Goal: Task Accomplishment & Management: Complete application form

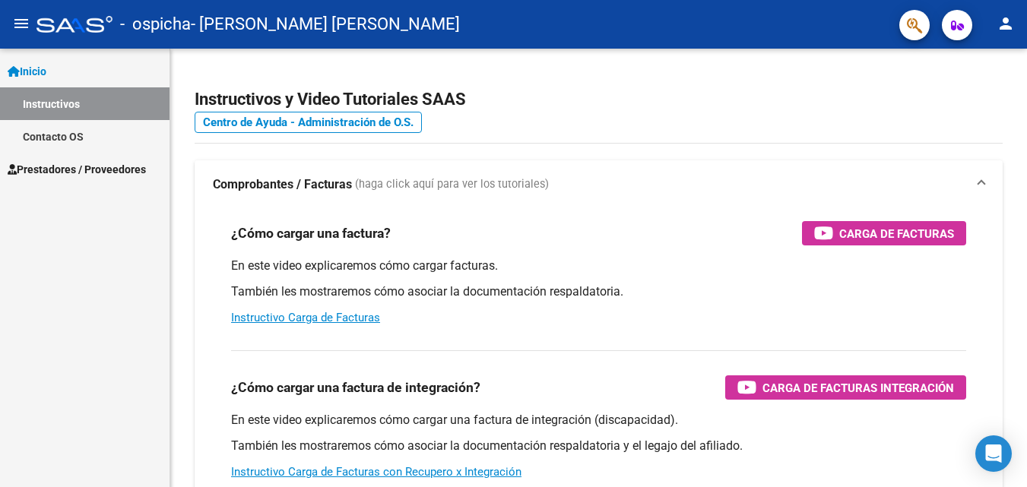
click at [530, 156] on div "Instructivos y Video Tutoriales SAAS Centro de Ayuda - Administración de O.S. C…" at bounding box center [598, 382] width 857 height 667
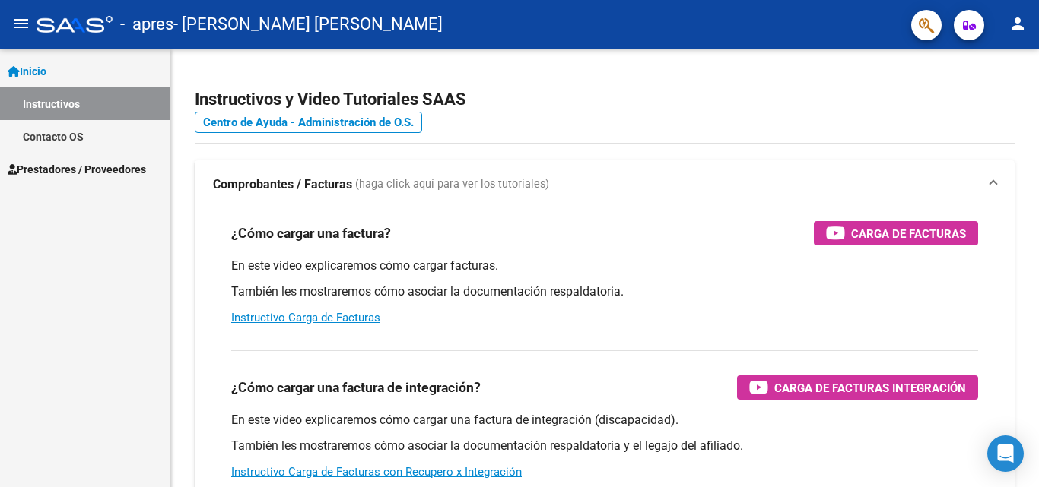
click at [102, 162] on span "Prestadores / Proveedores" at bounding box center [77, 169] width 138 height 17
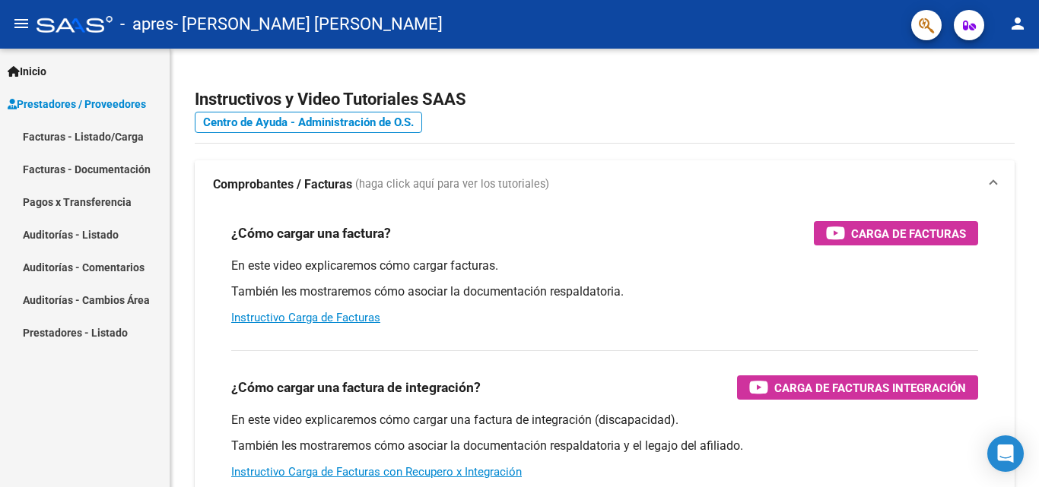
click at [103, 141] on link "Facturas - Listado/Carga" at bounding box center [85, 136] width 170 height 33
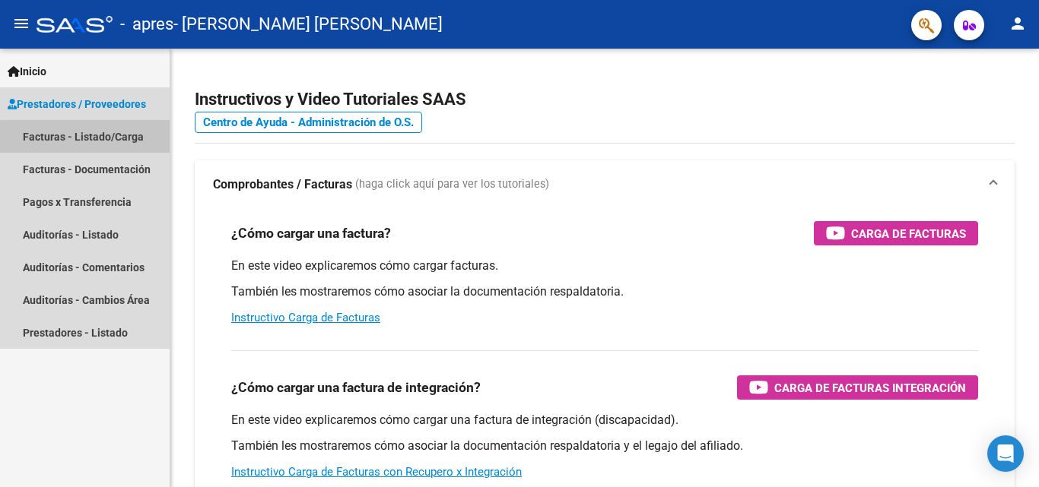
click at [105, 139] on link "Facturas - Listado/Carga" at bounding box center [85, 136] width 170 height 33
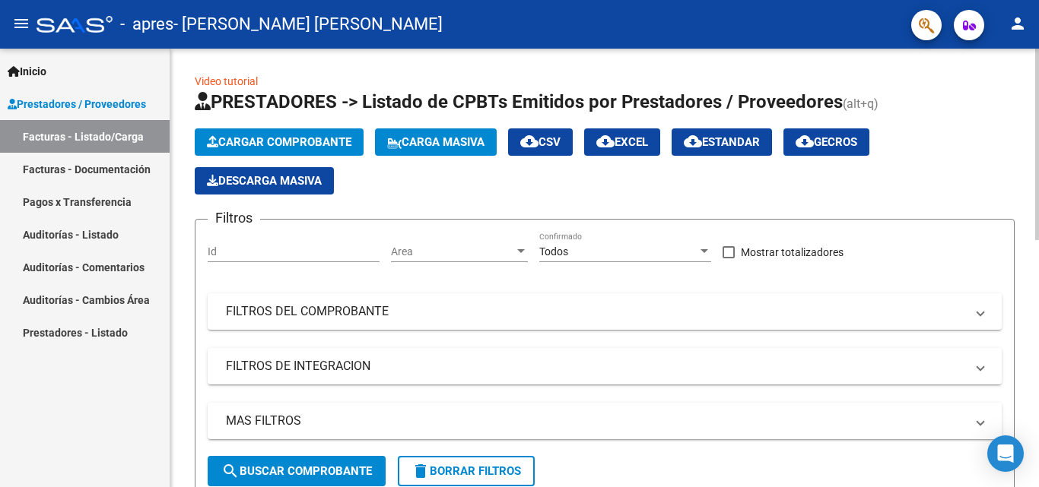
click at [308, 135] on span "Cargar Comprobante" at bounding box center [279, 142] width 144 height 14
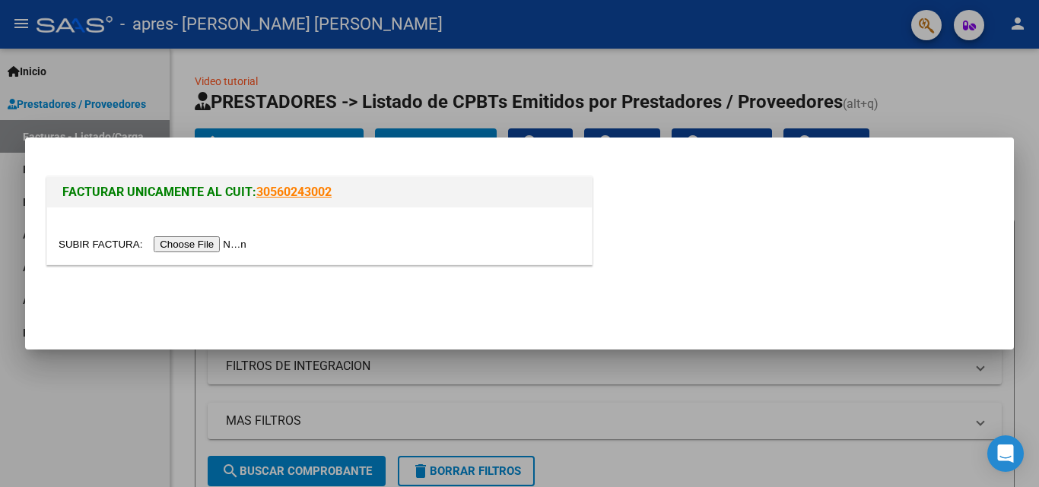
click at [241, 238] on input "file" at bounding box center [155, 244] width 192 height 16
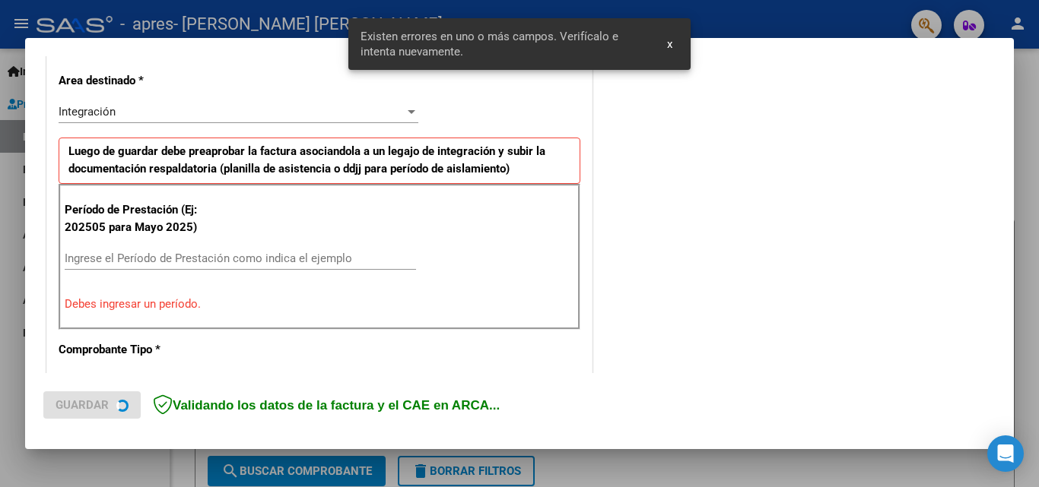
scroll to position [372, 0]
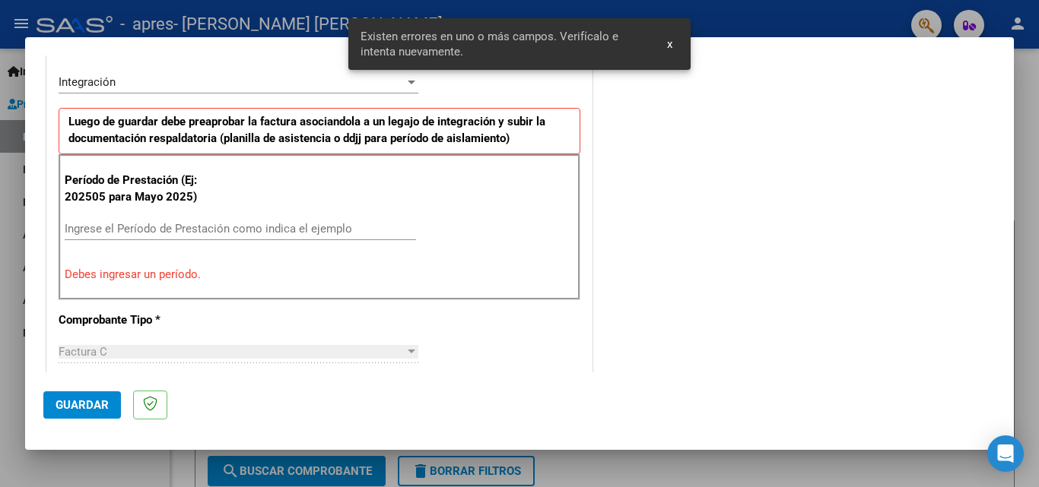
click at [671, 48] on span "x" at bounding box center [669, 44] width 5 height 14
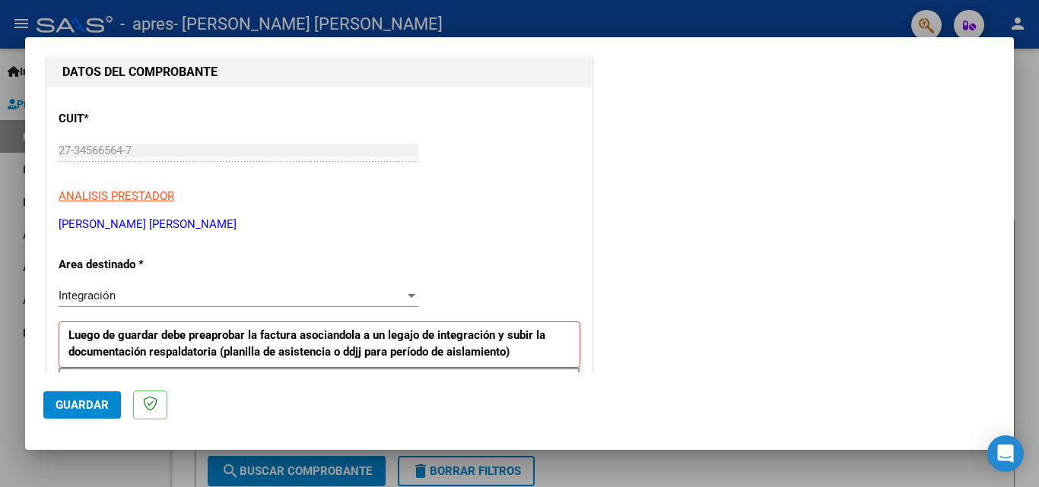
scroll to position [304, 0]
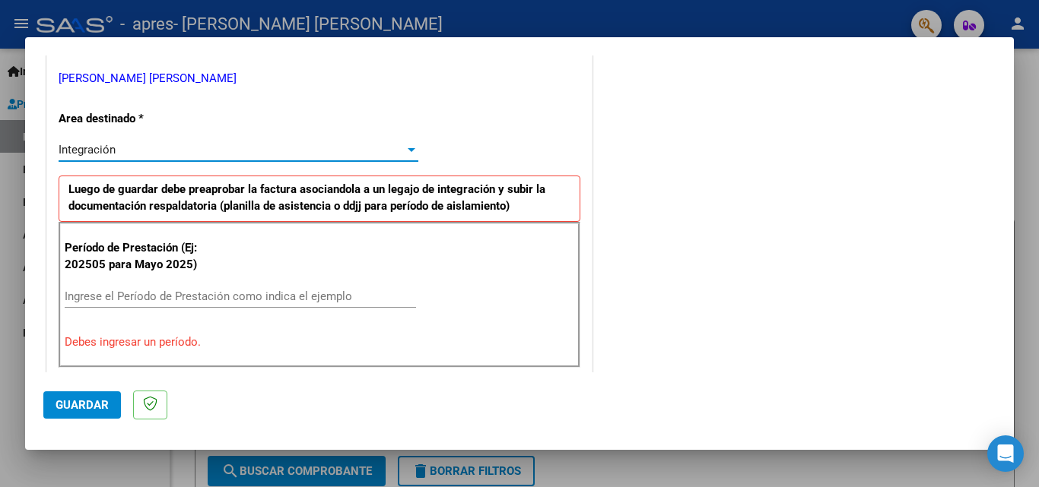
click at [183, 145] on div "Integración" at bounding box center [232, 150] width 346 height 14
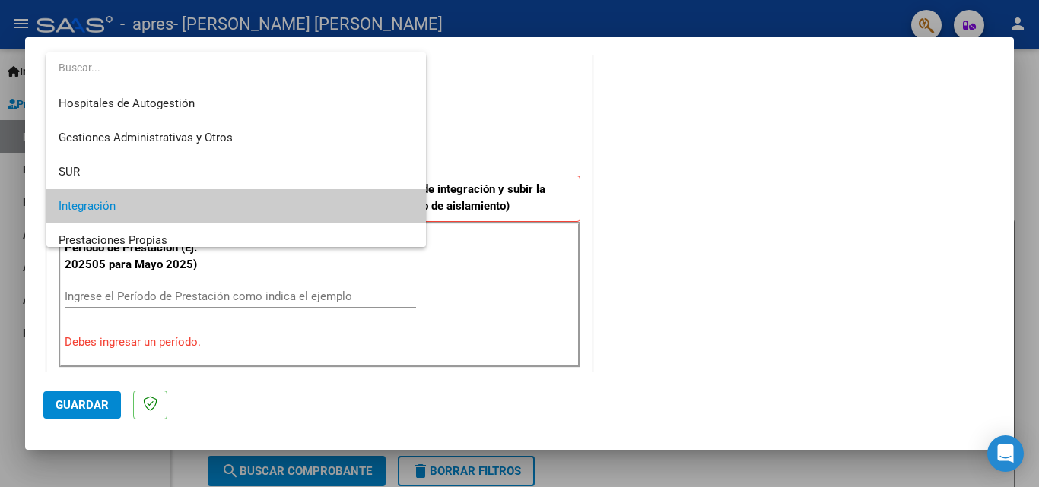
scroll to position [57, 0]
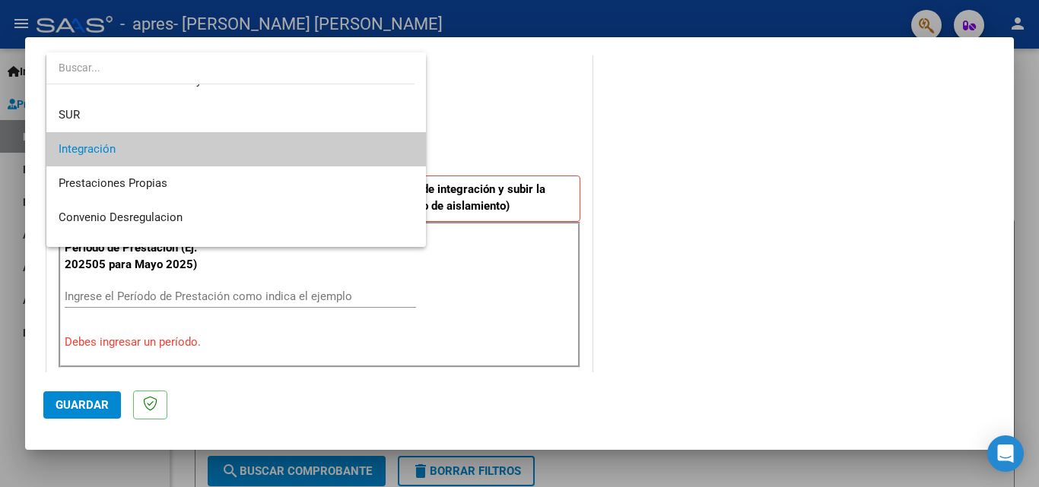
click at [765, 150] on div at bounding box center [519, 243] width 1039 height 487
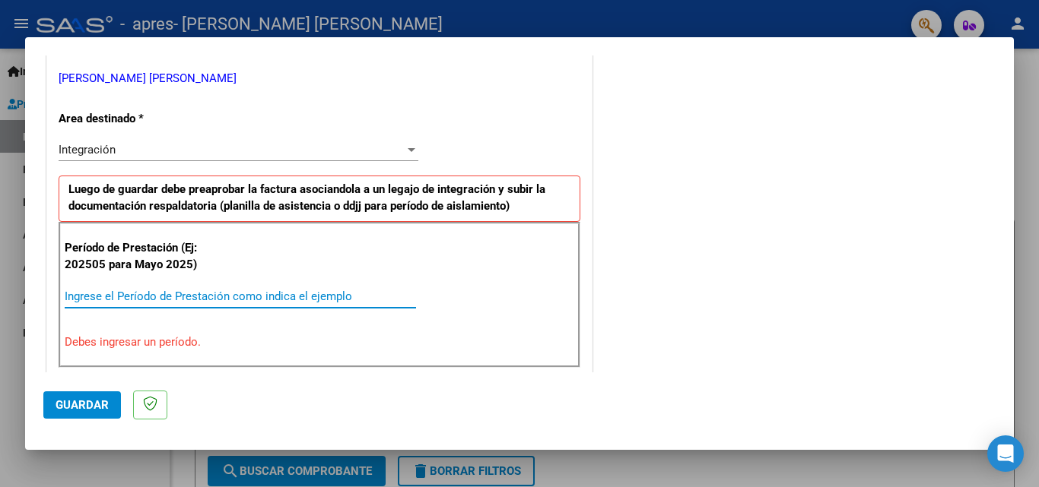
click at [179, 294] on input "Ingrese el Período de Prestación como indica el ejemplo" at bounding box center [240, 297] width 351 height 14
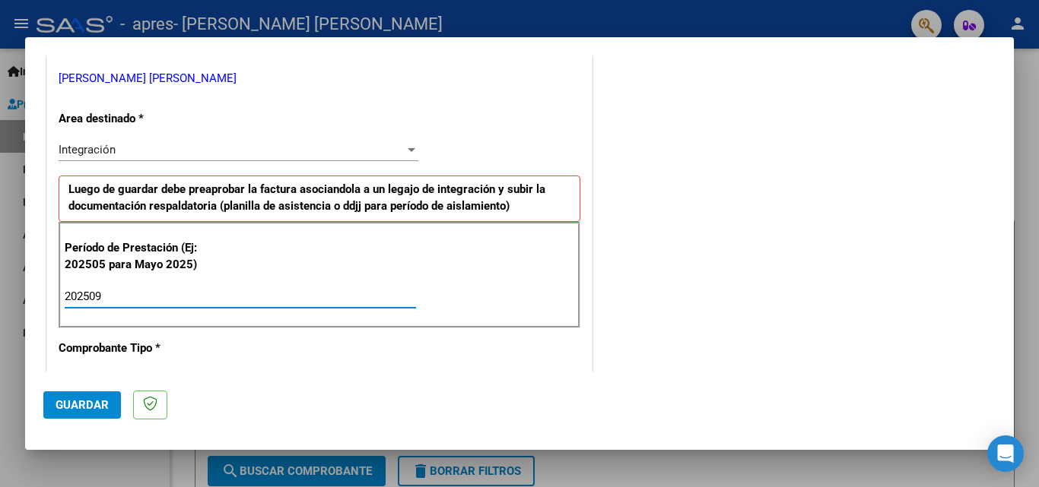
type input "202509"
click at [620, 238] on div "COMENTARIOS Comentarios del Prestador / Gerenciador:" at bounding box center [795, 429] width 400 height 1322
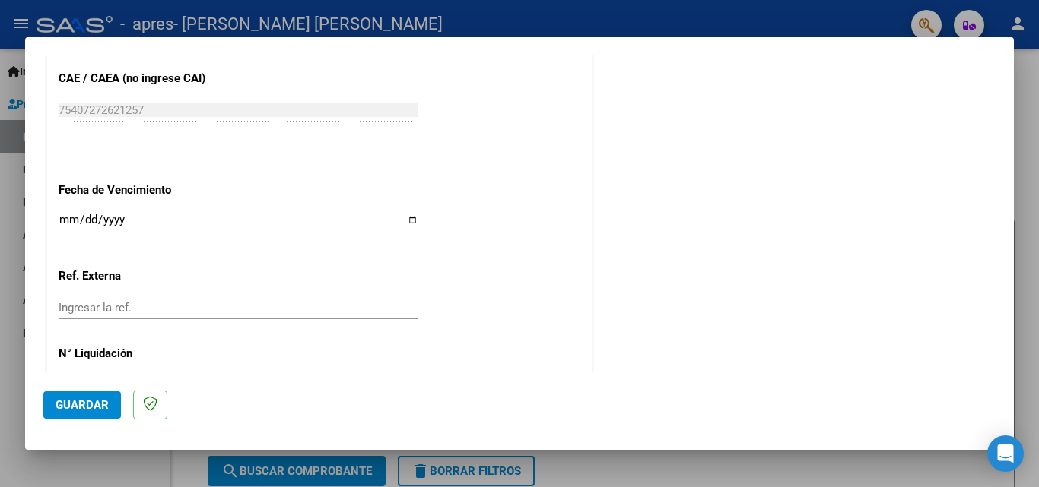
scroll to position [989, 0]
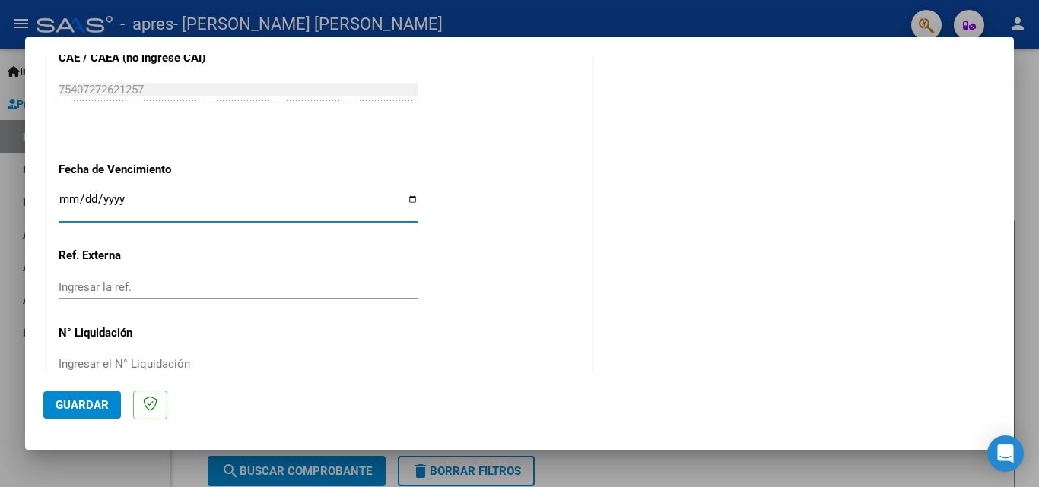
click at [403, 195] on input "Ingresar la fecha" at bounding box center [239, 205] width 360 height 24
type input "[DATE]"
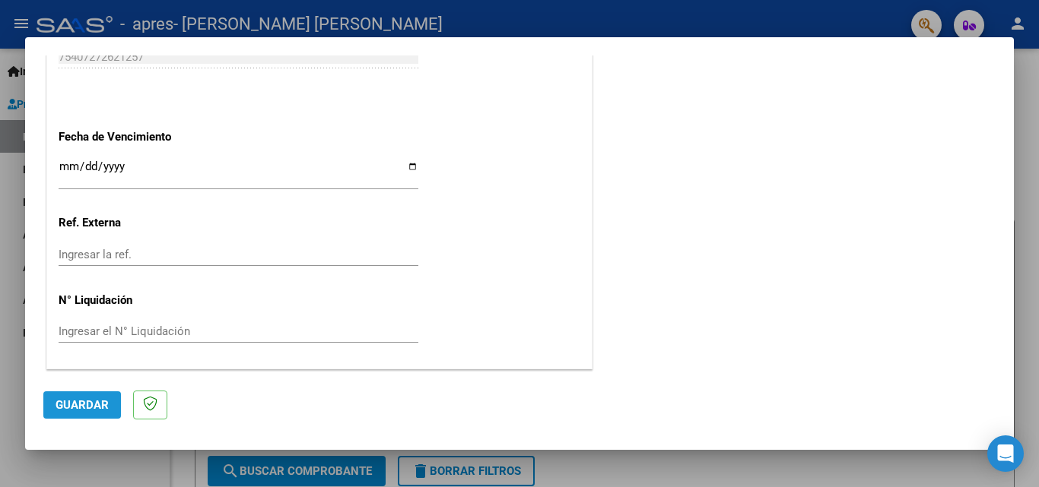
click at [78, 414] on button "Guardar" at bounding box center [82, 405] width 78 height 27
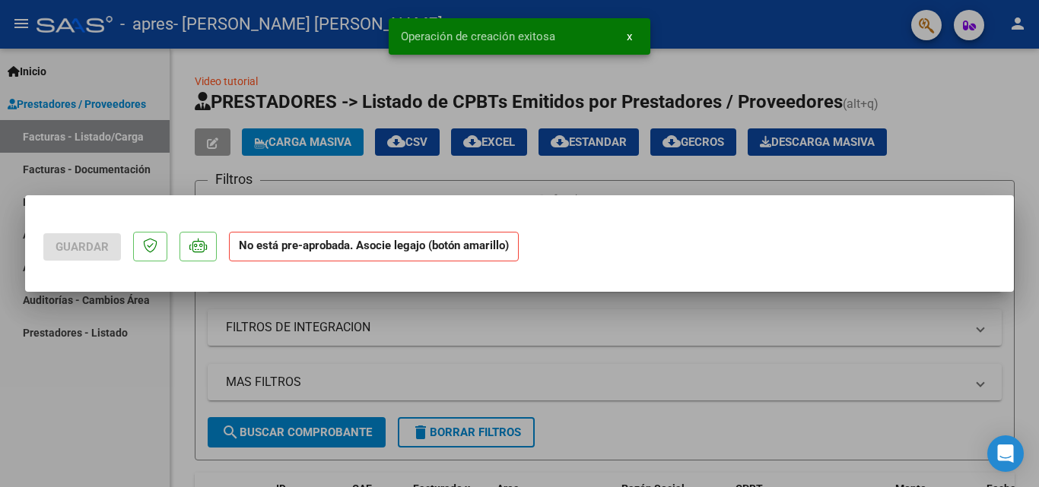
scroll to position [0, 0]
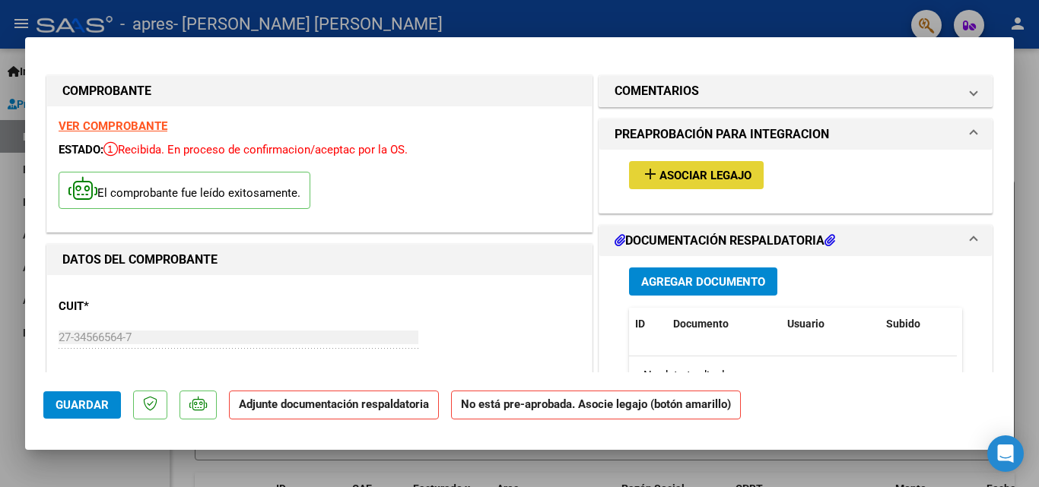
click at [704, 176] on span "Asociar Legajo" at bounding box center [705, 176] width 92 height 14
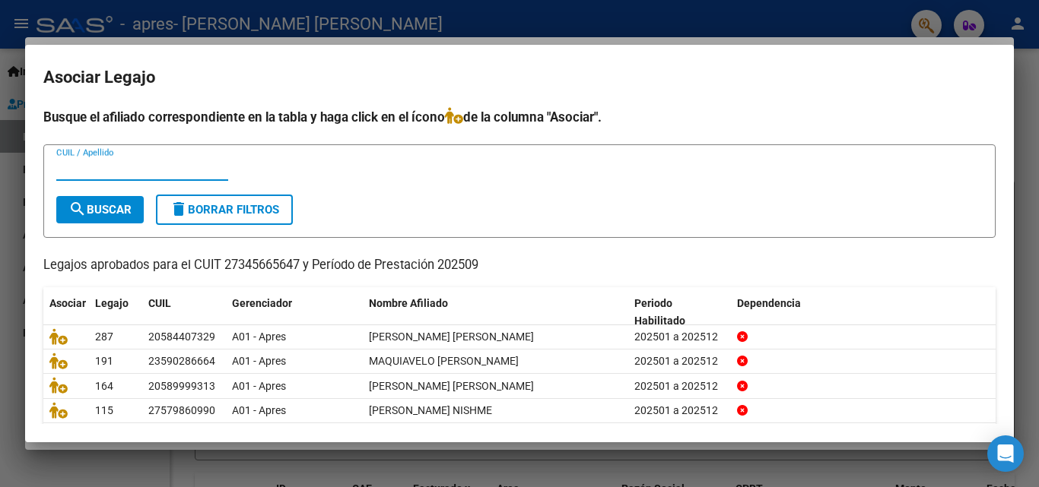
scroll to position [58, 0]
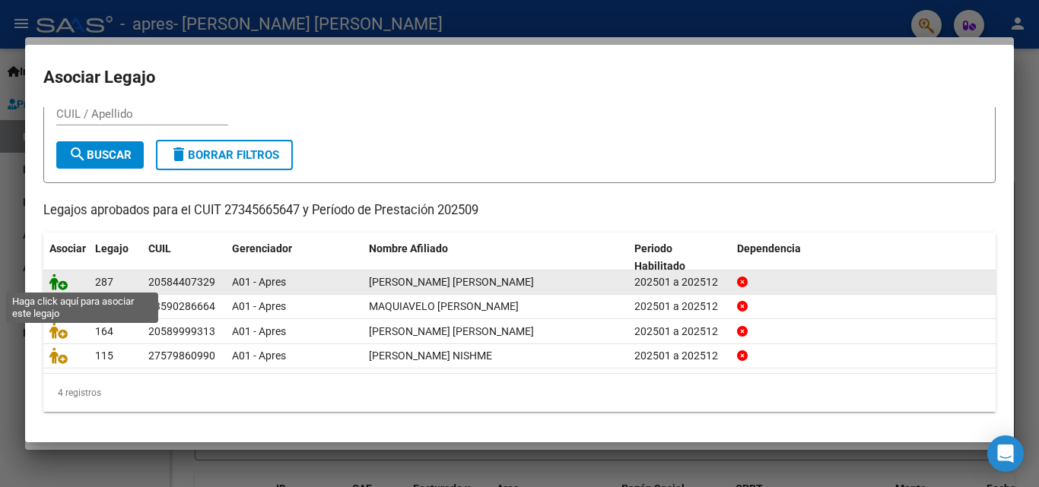
click at [56, 281] on icon at bounding box center [58, 282] width 18 height 17
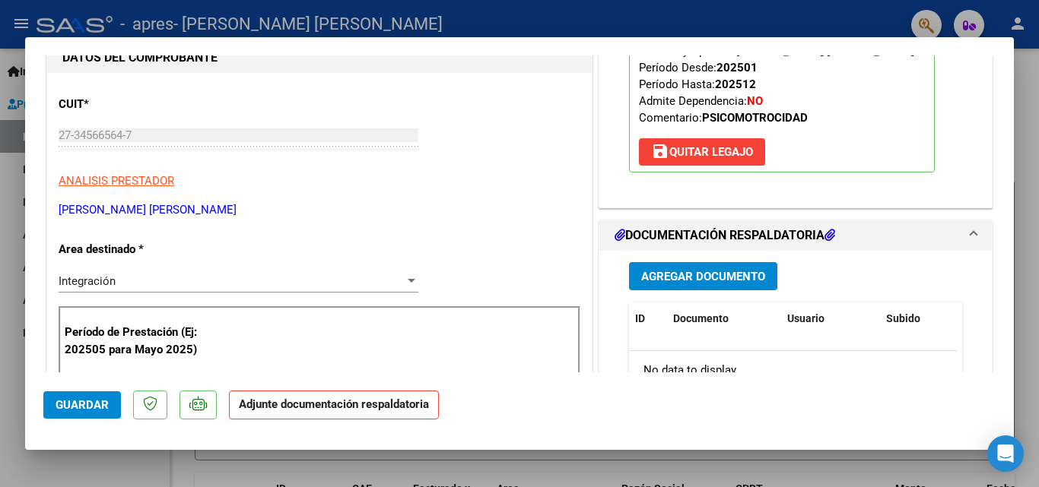
scroll to position [304, 0]
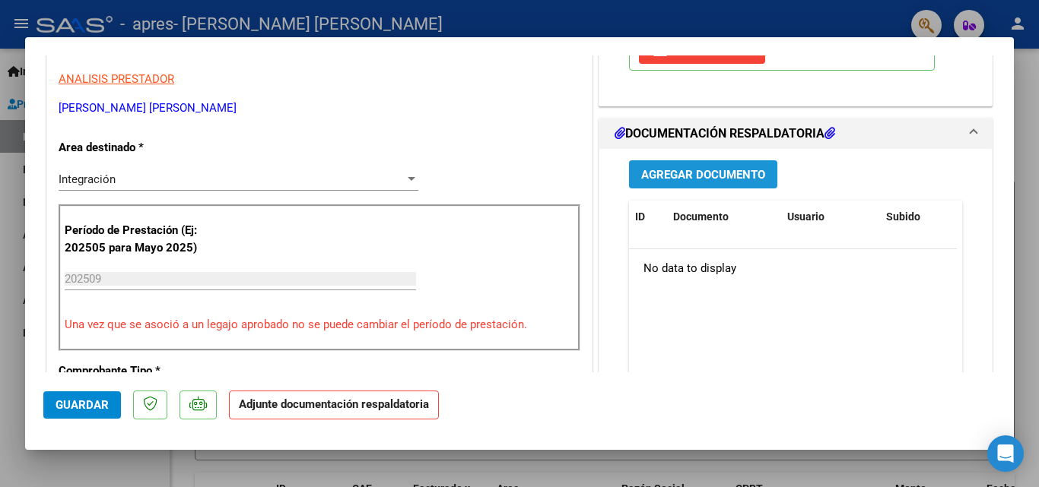
click at [713, 175] on span "Agregar Documento" at bounding box center [703, 175] width 124 height 14
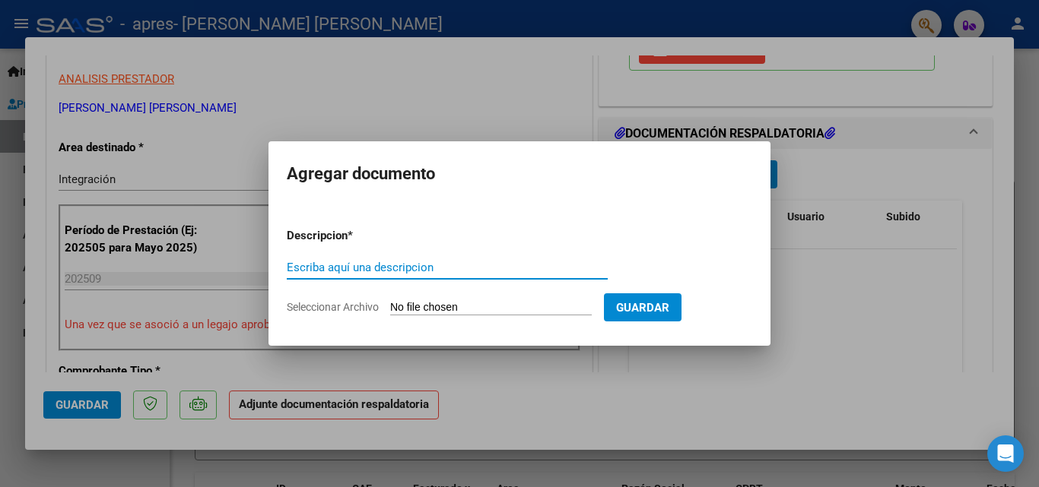
click at [415, 261] on input "Escriba aquí una descripcion" at bounding box center [447, 268] width 321 height 14
type input "PLANILLA DE ASISSEPT"
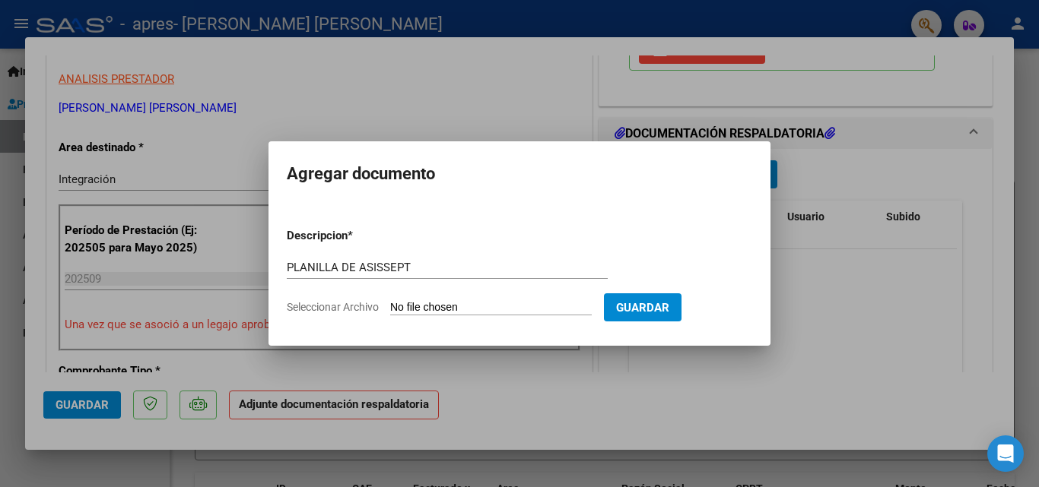
click at [440, 303] on input "Seleccionar Archivo" at bounding box center [491, 308] width 202 height 14
type input "C:\fakepath\Planilla [PERSON_NAME].pdf"
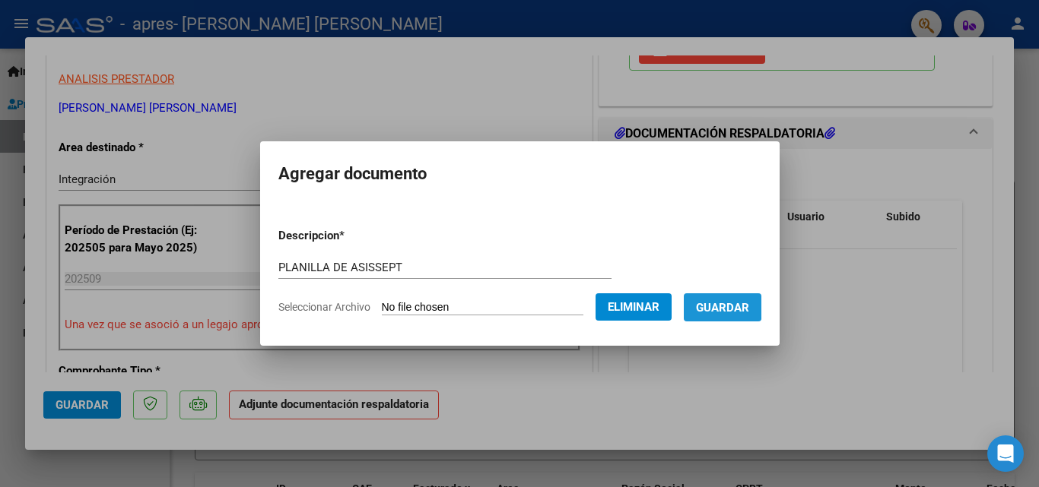
click at [735, 306] on span "Guardar" at bounding box center [722, 308] width 53 height 14
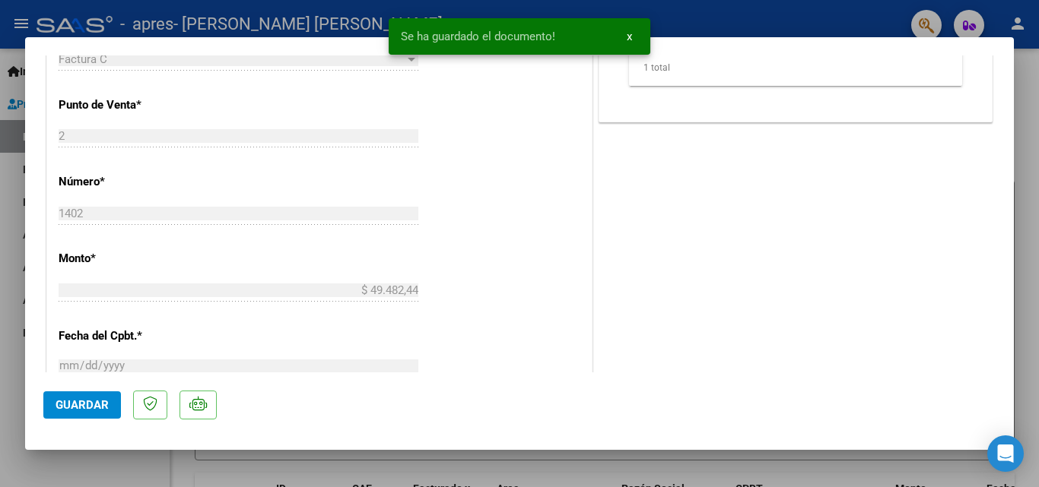
scroll to position [684, 0]
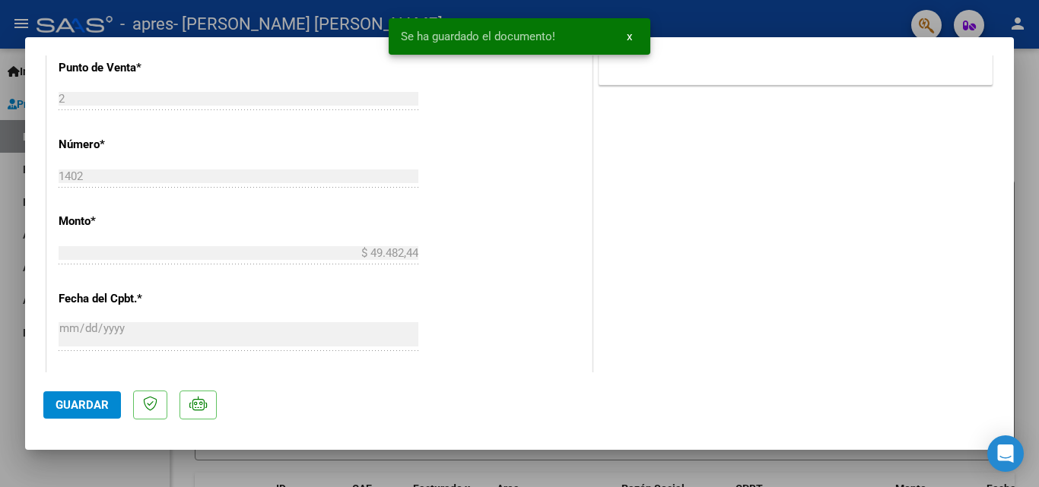
click at [102, 405] on span "Guardar" at bounding box center [82, 405] width 53 height 14
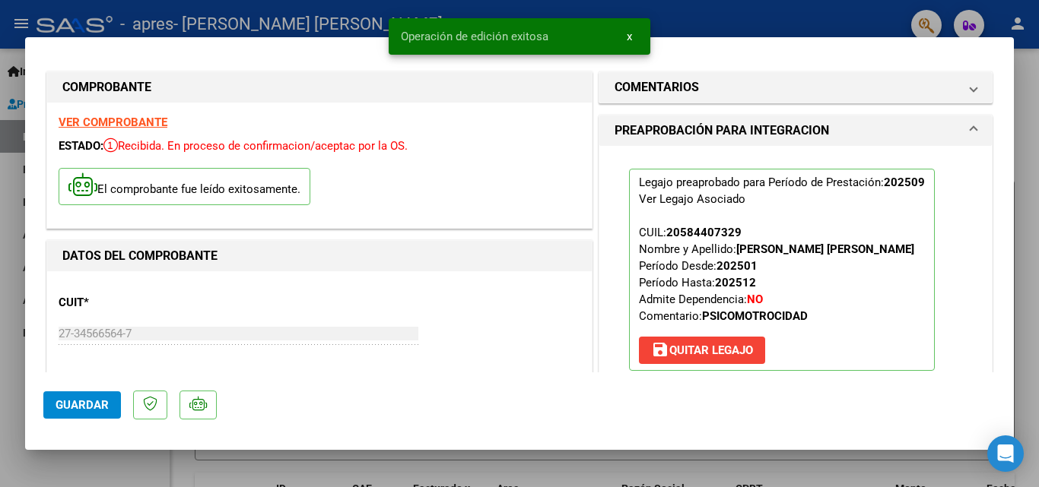
scroll to position [0, 0]
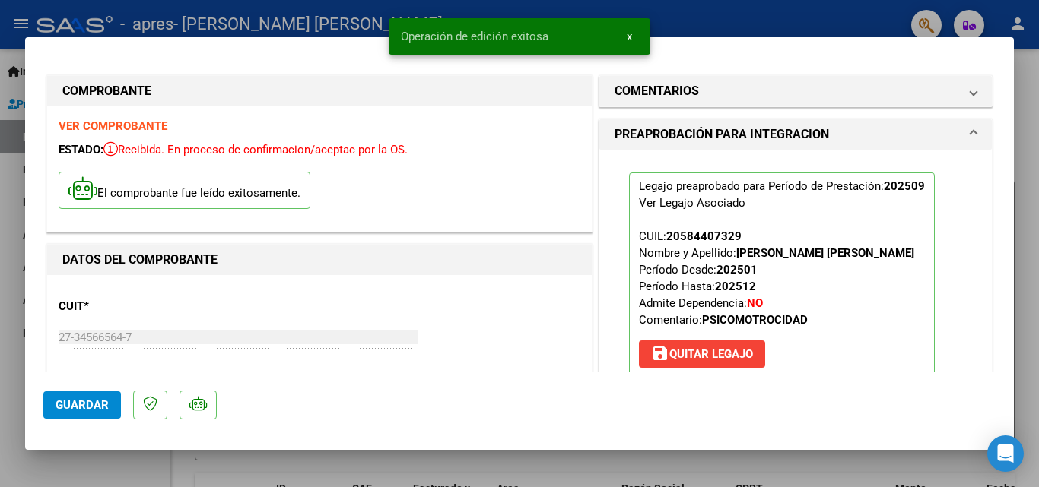
click at [726, 30] on div at bounding box center [519, 243] width 1039 height 487
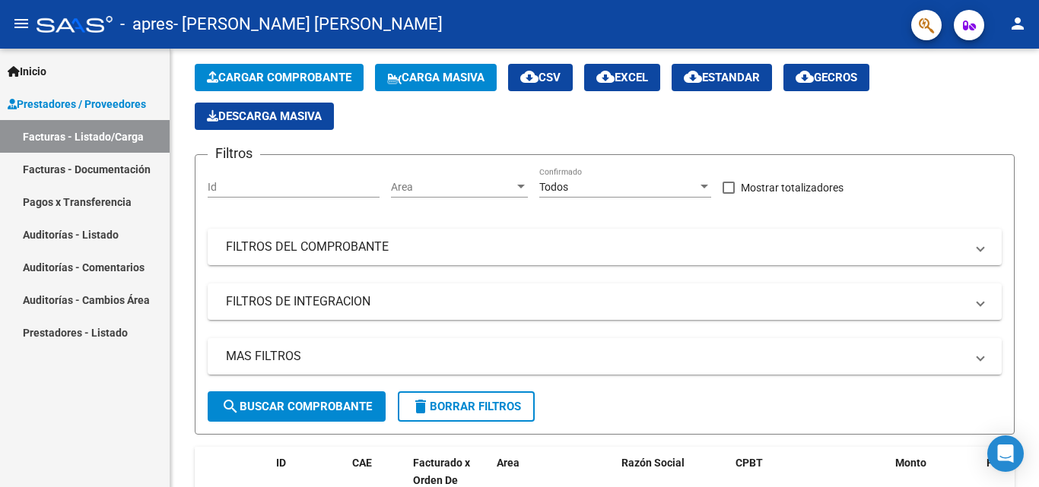
scroll to position [152, 0]
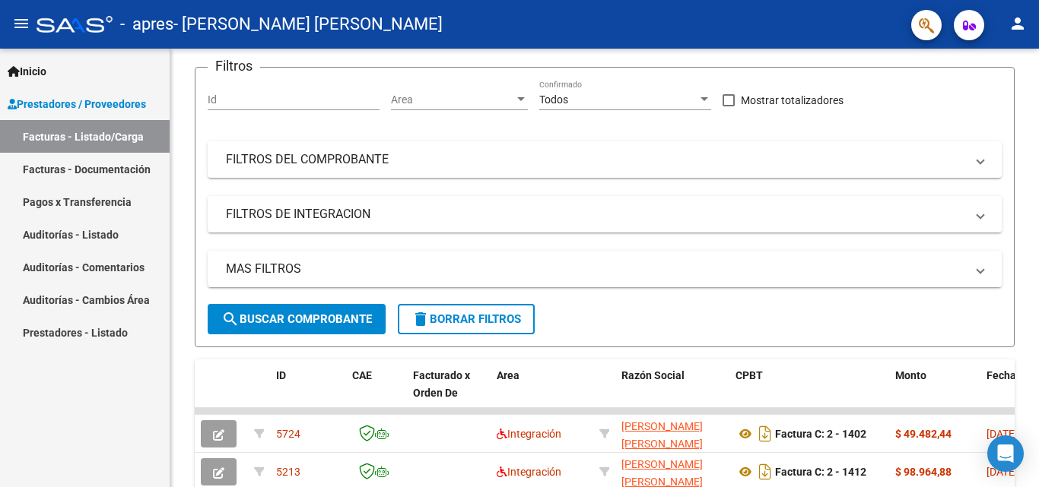
click at [88, 171] on link "Facturas - Documentación" at bounding box center [85, 169] width 170 height 33
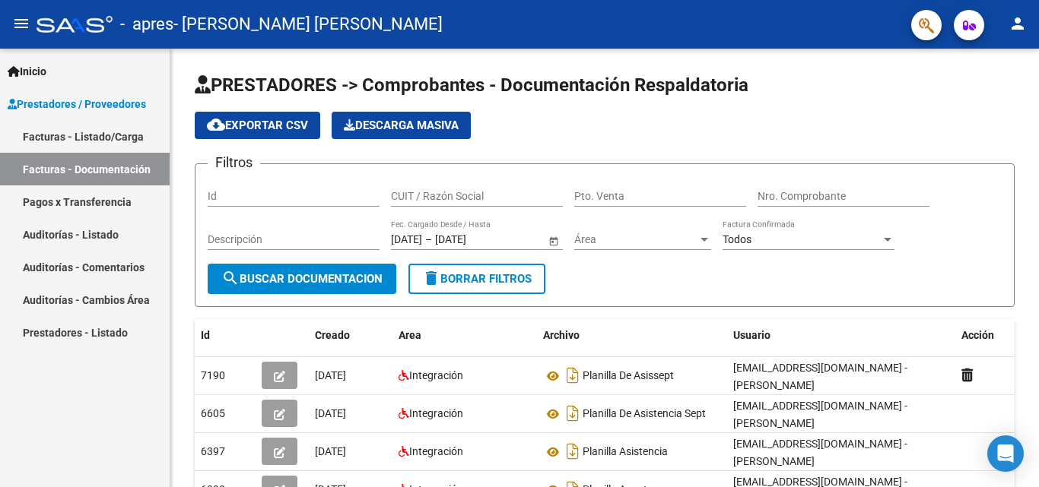
click at [81, 139] on link "Facturas - Listado/Carga" at bounding box center [85, 136] width 170 height 33
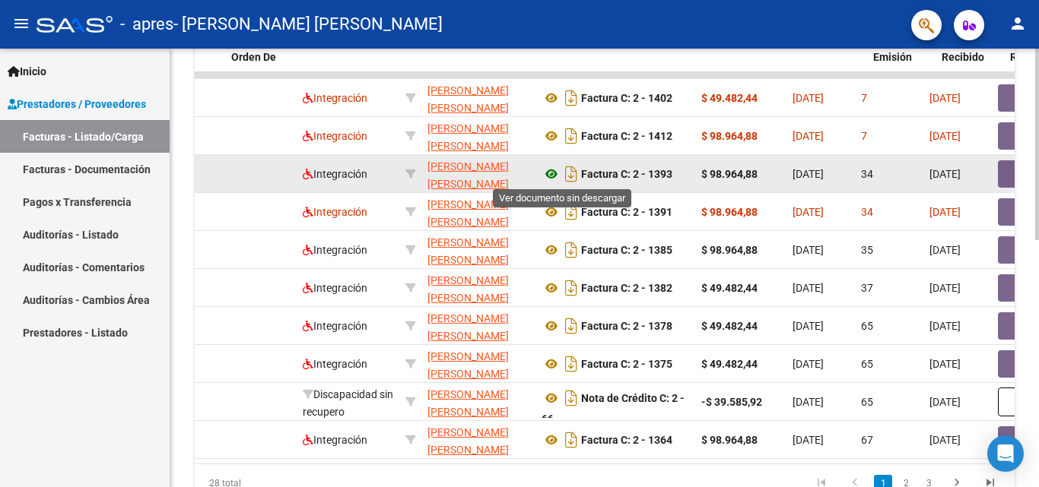
scroll to position [0, 182]
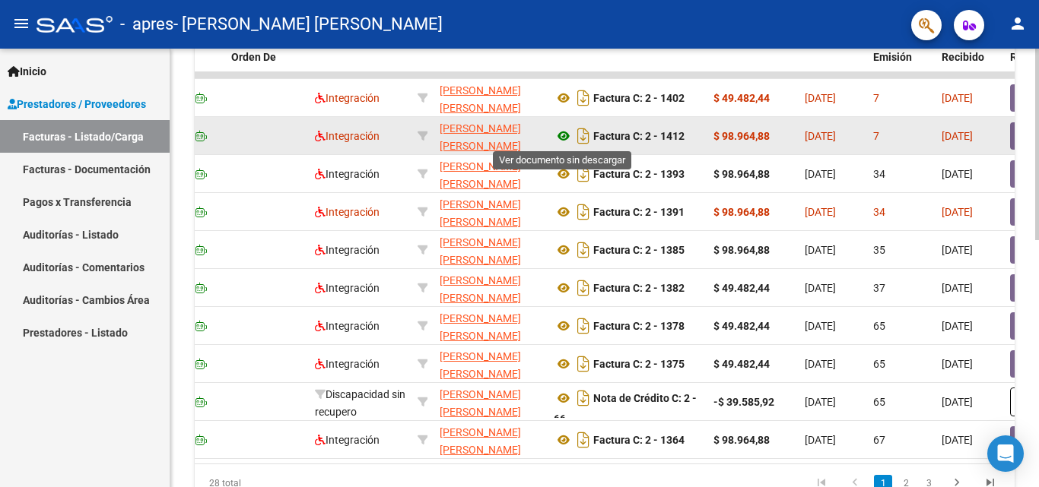
click at [563, 135] on icon at bounding box center [564, 136] width 20 height 18
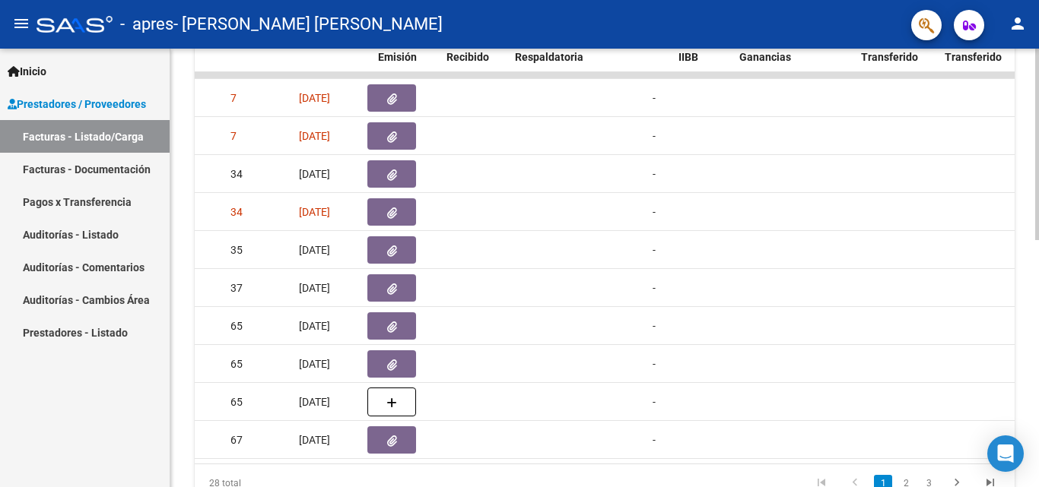
scroll to position [0, 677]
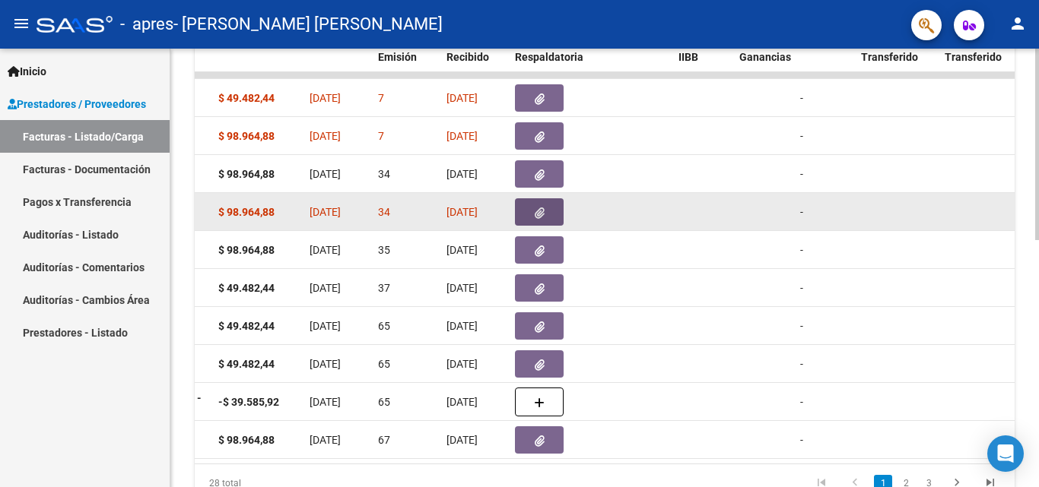
click at [536, 205] on span "button" at bounding box center [540, 212] width 10 height 14
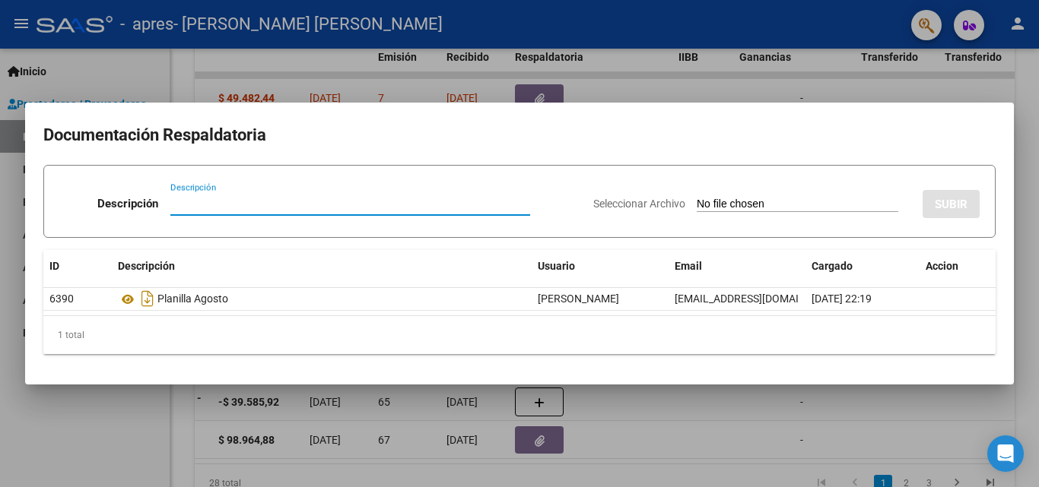
click at [195, 203] on input "Descripción" at bounding box center [350, 204] width 360 height 14
type input "PLANILLA AGOSTO CORRECTA"
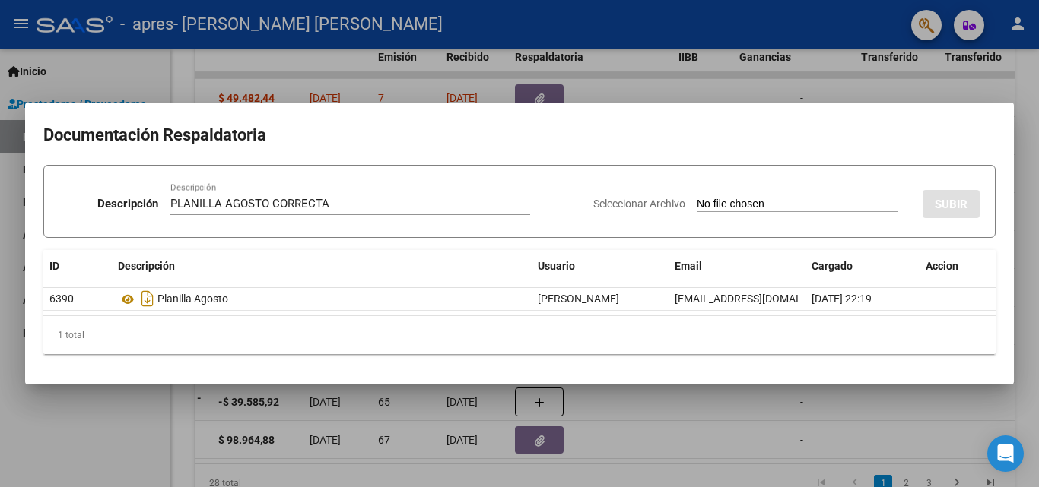
click at [697, 204] on input "Seleccionar Archivo" at bounding box center [798, 205] width 202 height 14
click at [721, 198] on input "Seleccionar Archivo" at bounding box center [798, 205] width 202 height 14
type input "C:\fakepath\PLAN [PERSON_NAME].pdf"
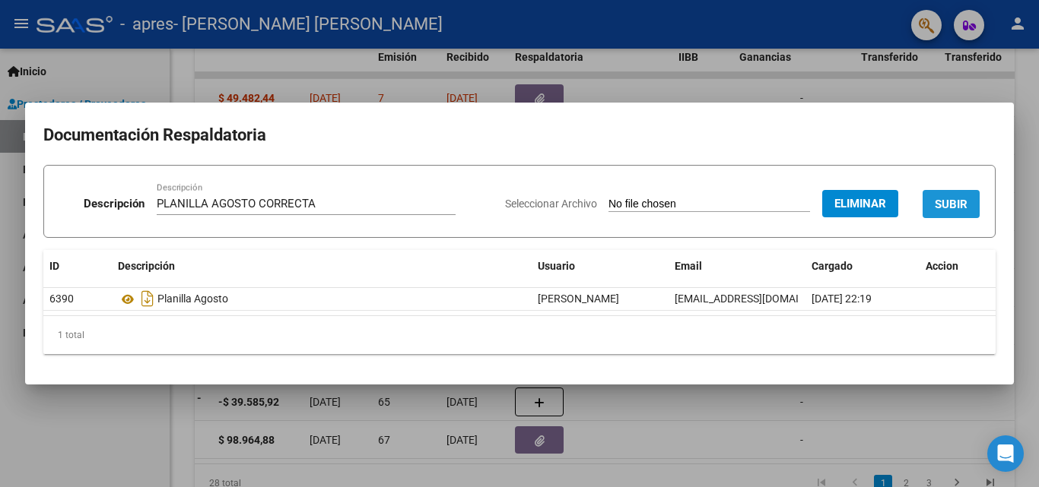
click at [960, 205] on span "SUBIR" at bounding box center [951, 205] width 33 height 14
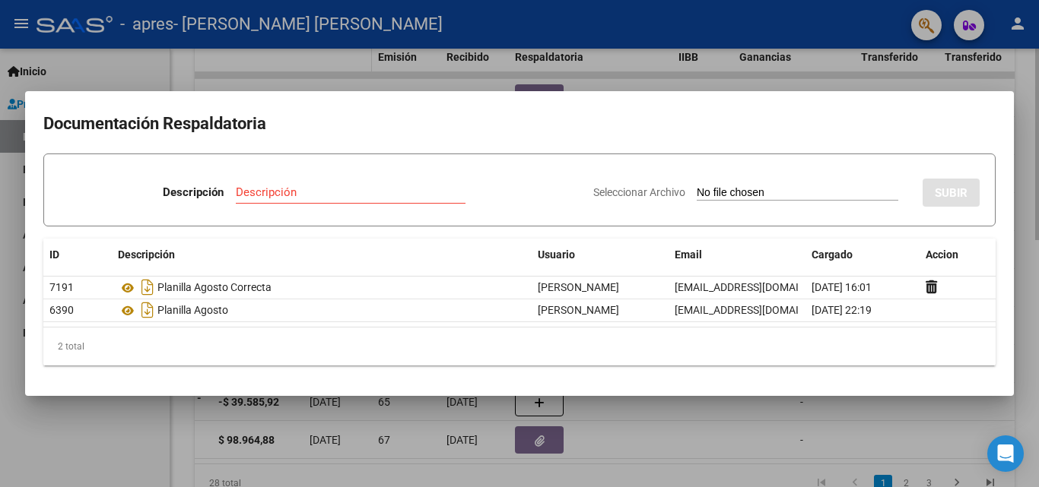
click at [316, 59] on div at bounding box center [519, 243] width 1039 height 487
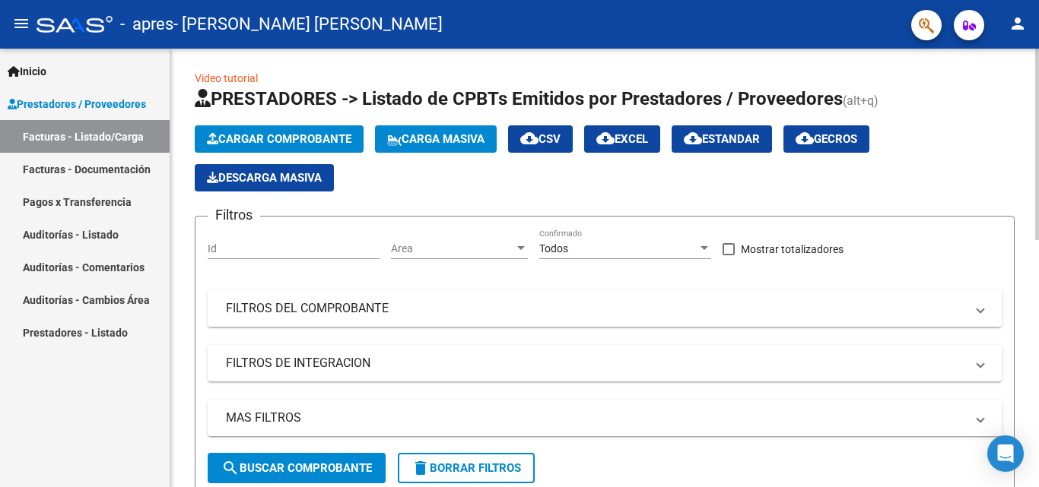
scroll to position [0, 0]
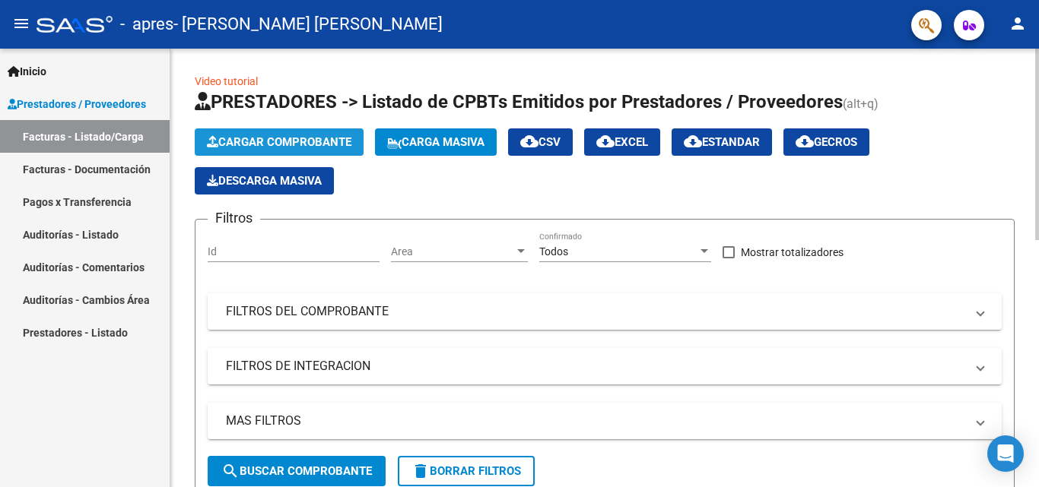
click at [284, 132] on button "Cargar Comprobante" at bounding box center [279, 142] width 169 height 27
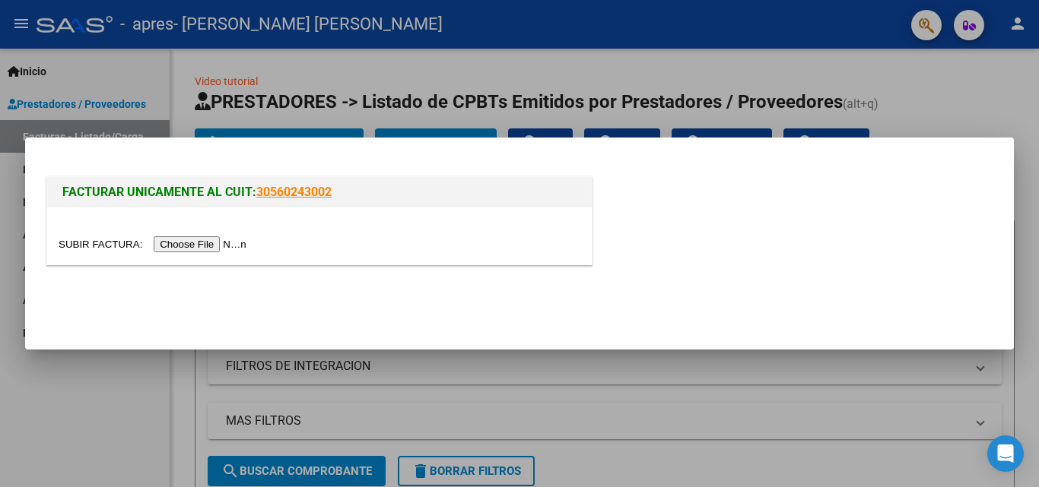
click at [207, 236] on div at bounding box center [320, 244] width 522 height 17
click at [210, 246] on input "file" at bounding box center [155, 244] width 192 height 16
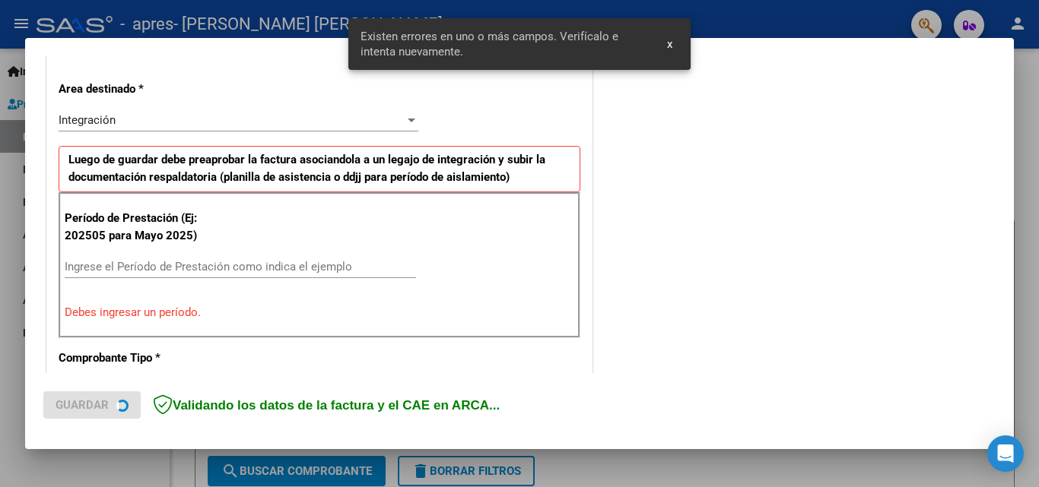
scroll to position [343, 0]
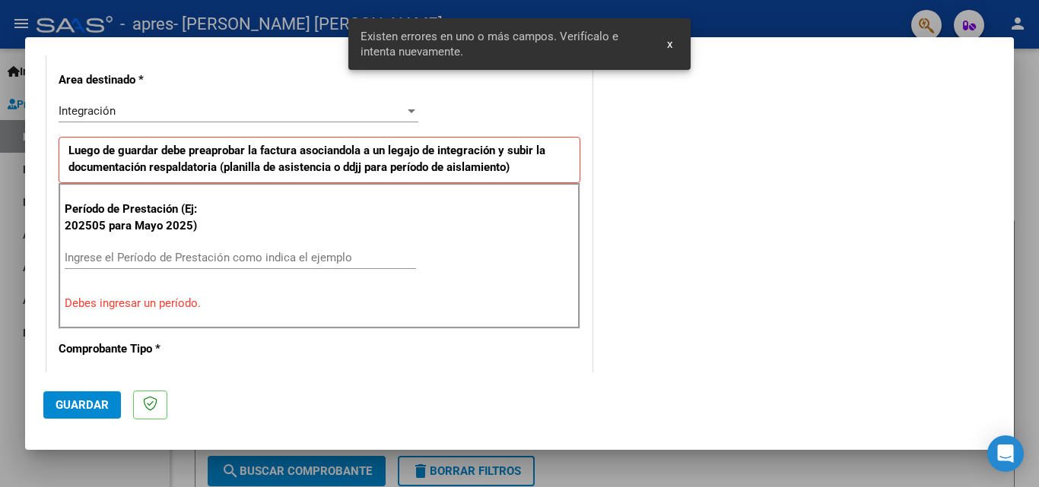
click at [673, 40] on button "x" at bounding box center [670, 43] width 30 height 27
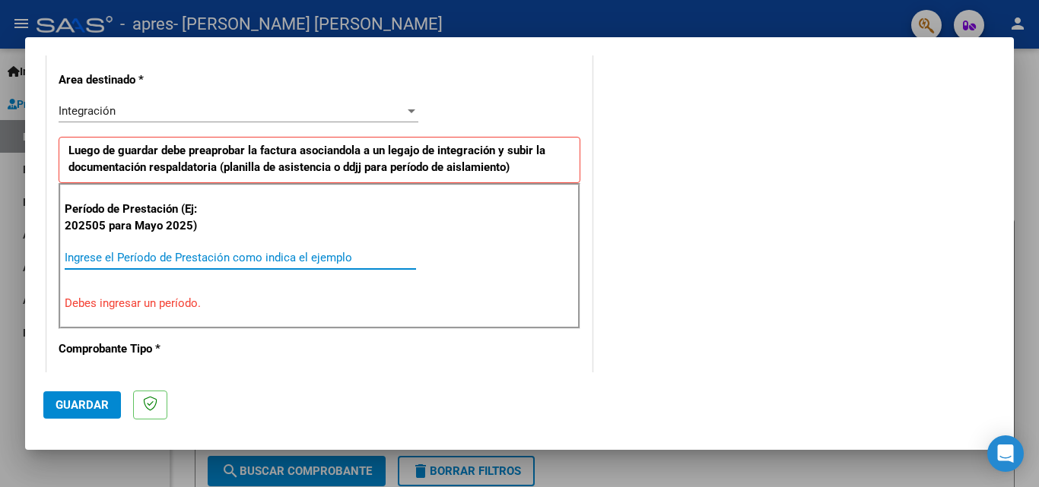
click at [135, 251] on input "Ingrese el Período de Prestación como indica el ejemplo" at bounding box center [240, 258] width 351 height 14
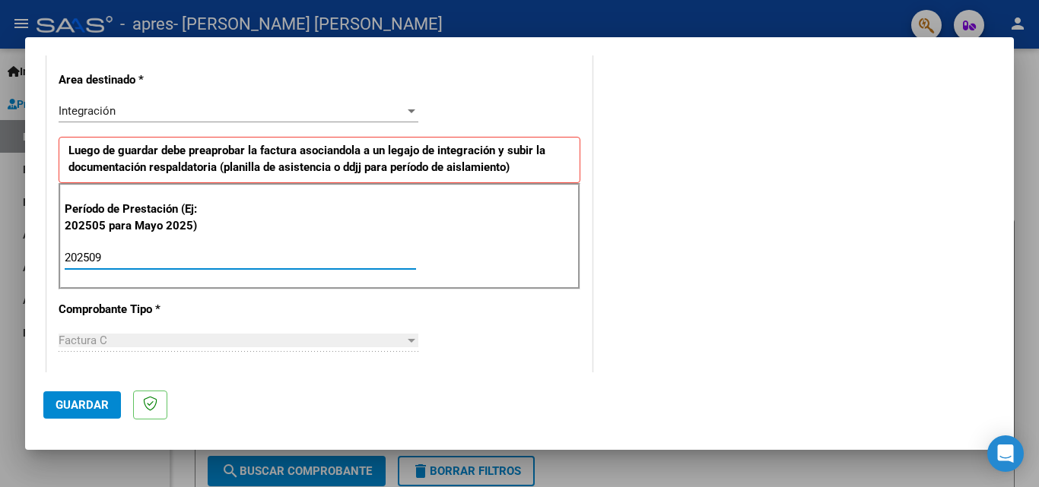
type input "202509"
click at [633, 287] on div "COMENTARIOS Comentarios del Prestador / Gerenciador:" at bounding box center [795, 390] width 400 height 1322
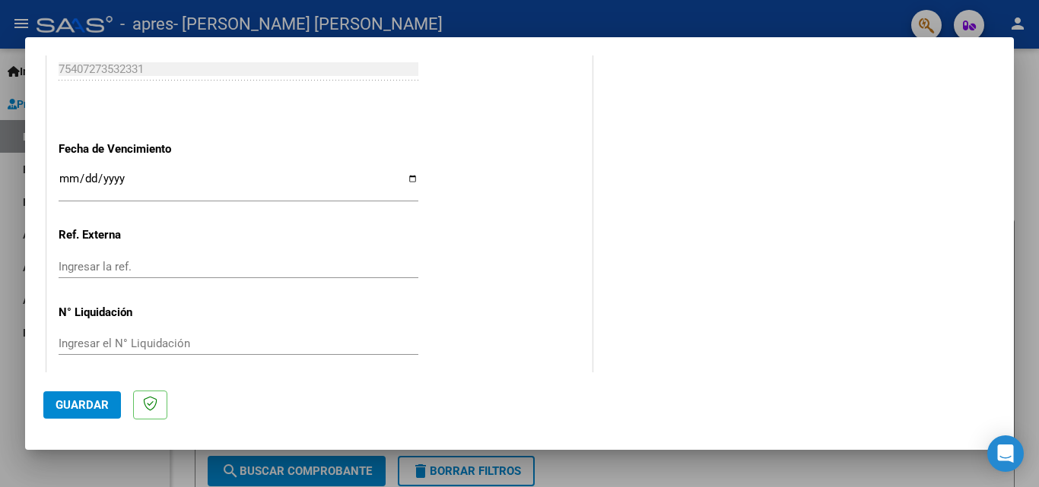
scroll to position [1021, 0]
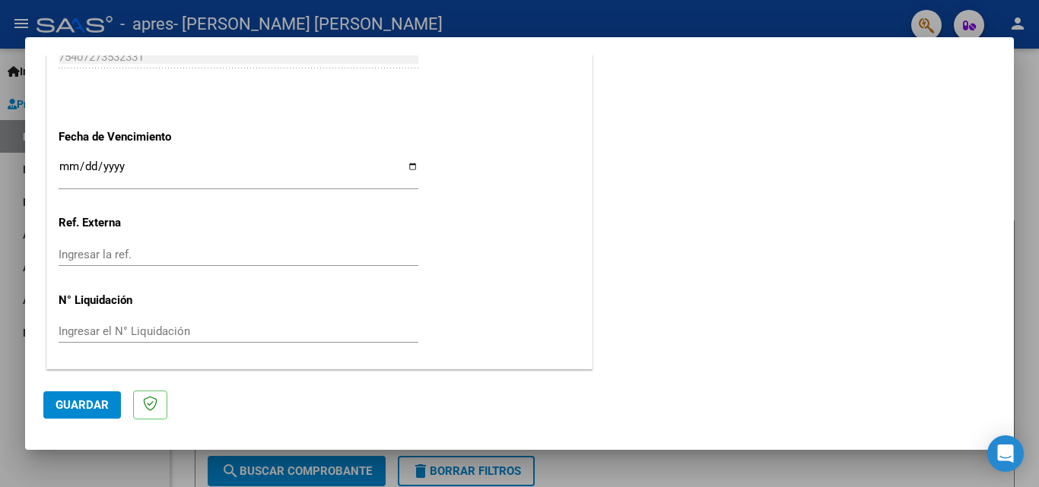
click at [407, 168] on input "Ingresar la fecha" at bounding box center [239, 172] width 360 height 24
type input "[DATE]"
click at [89, 403] on span "Guardar" at bounding box center [82, 405] width 53 height 14
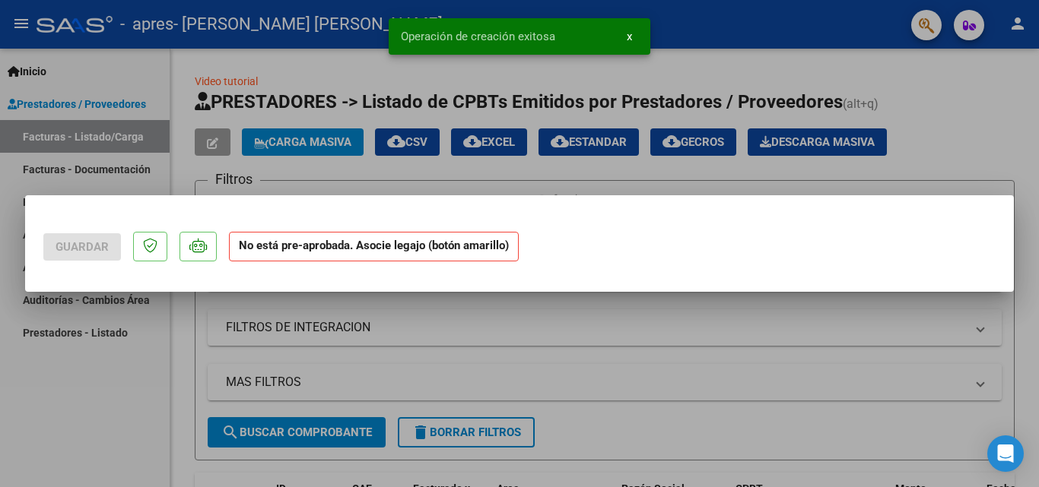
scroll to position [0, 0]
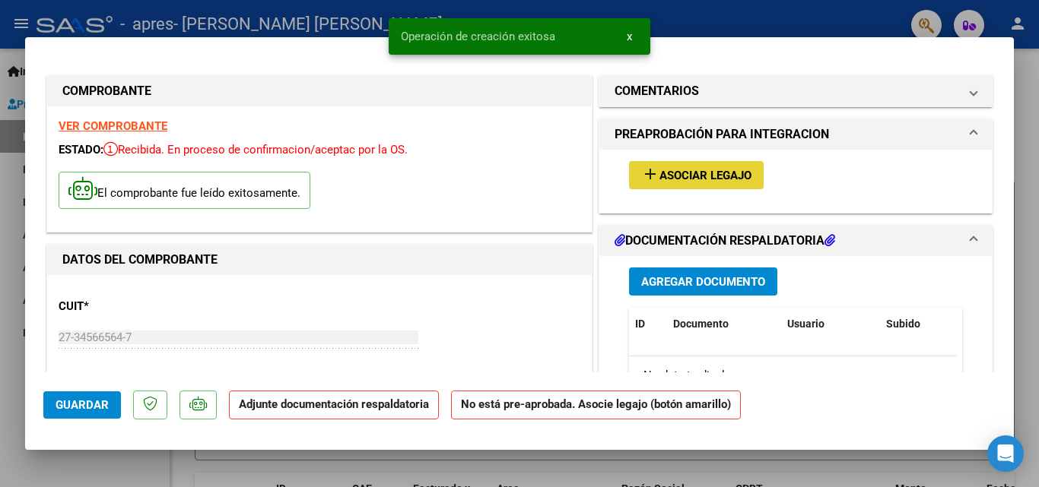
click at [694, 170] on span "Asociar Legajo" at bounding box center [705, 176] width 92 height 14
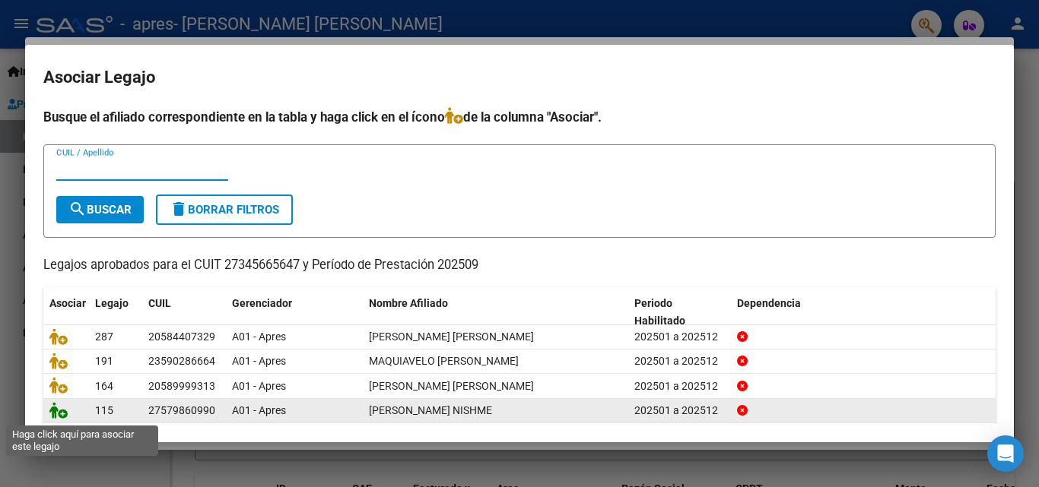
click at [59, 414] on icon at bounding box center [58, 410] width 18 height 17
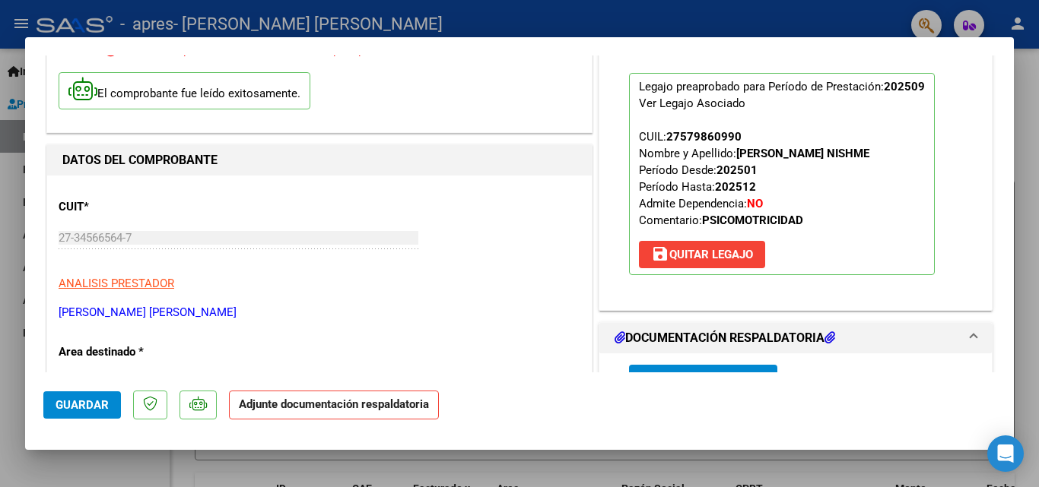
scroll to position [304, 0]
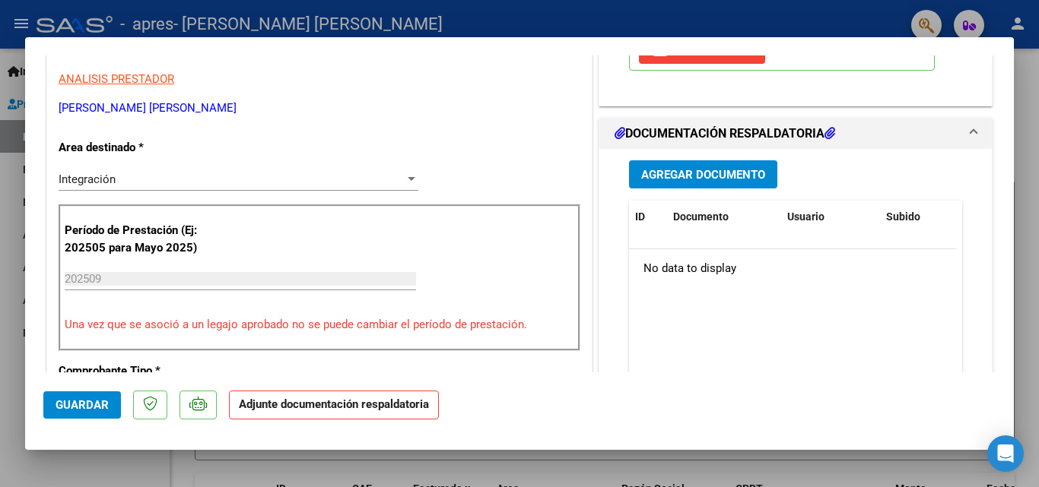
click at [735, 163] on button "Agregar Documento" at bounding box center [703, 174] width 148 height 28
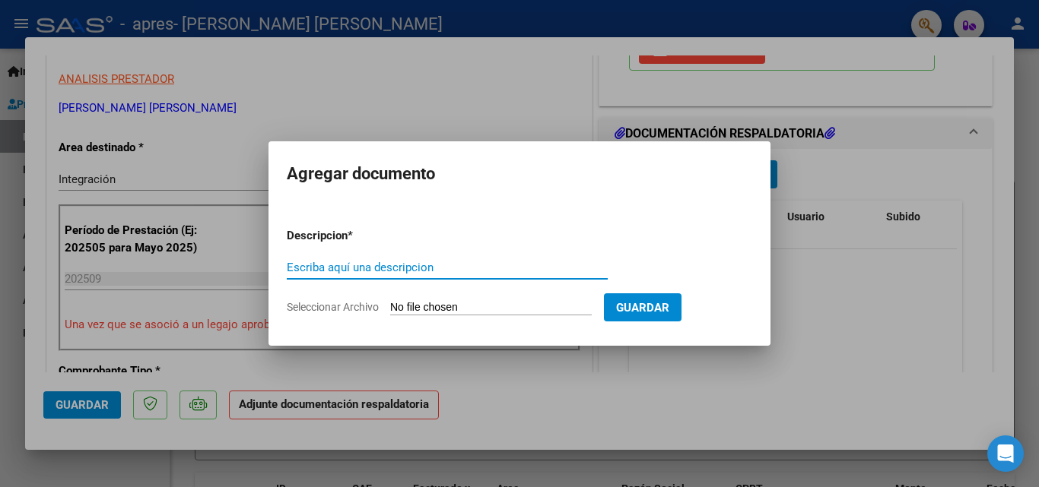
click at [408, 273] on input "Escriba aquí una descripcion" at bounding box center [447, 268] width 321 height 14
type input "PLANILLA AGOSTO"
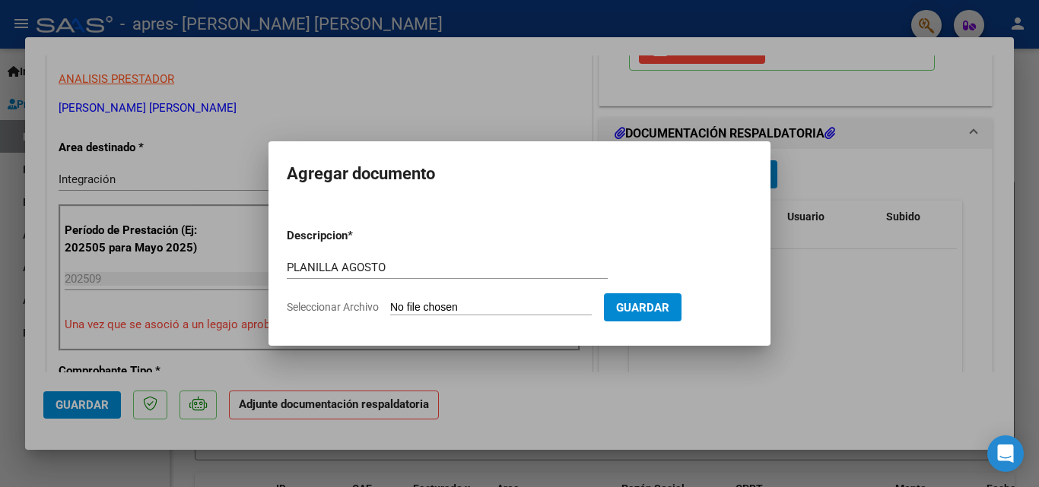
click at [421, 303] on input "Seleccionar Archivo" at bounding box center [491, 308] width 202 height 14
type input "C:\fakepath\PLAN SYBILLA SEPT.pdf"
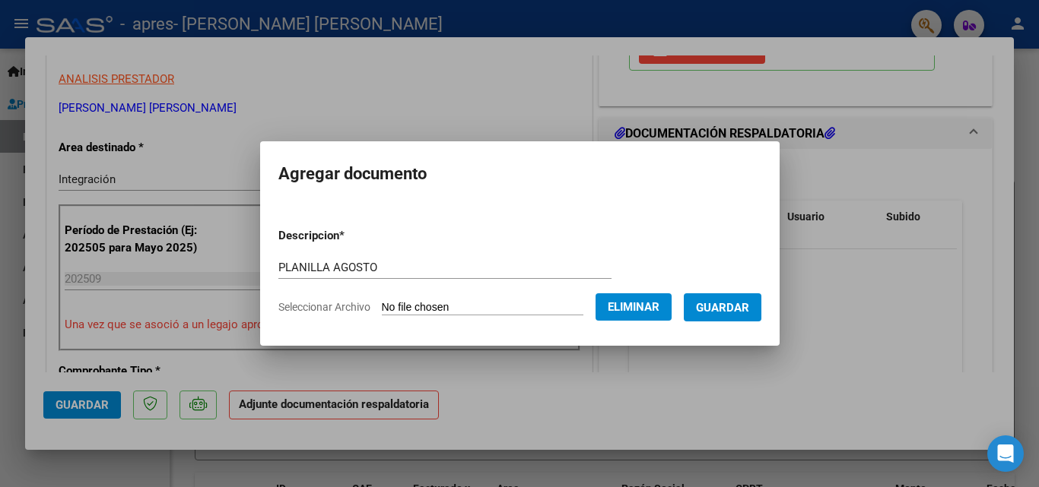
click at [737, 313] on span "Guardar" at bounding box center [722, 308] width 53 height 14
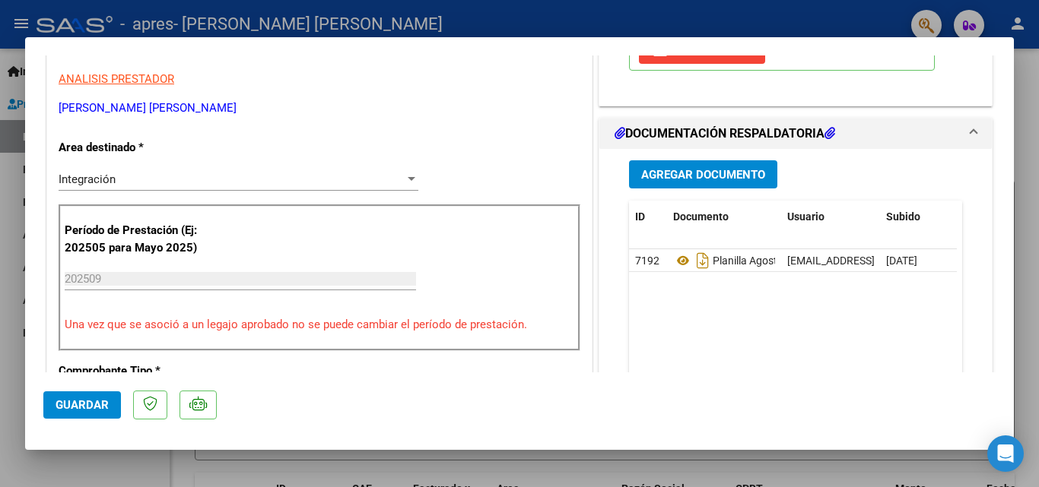
click at [953, 176] on div "Agregar Documento ID Documento Usuario Subido Acción 7192 Planilla Agosto [EMAI…" at bounding box center [795, 300] width 356 height 303
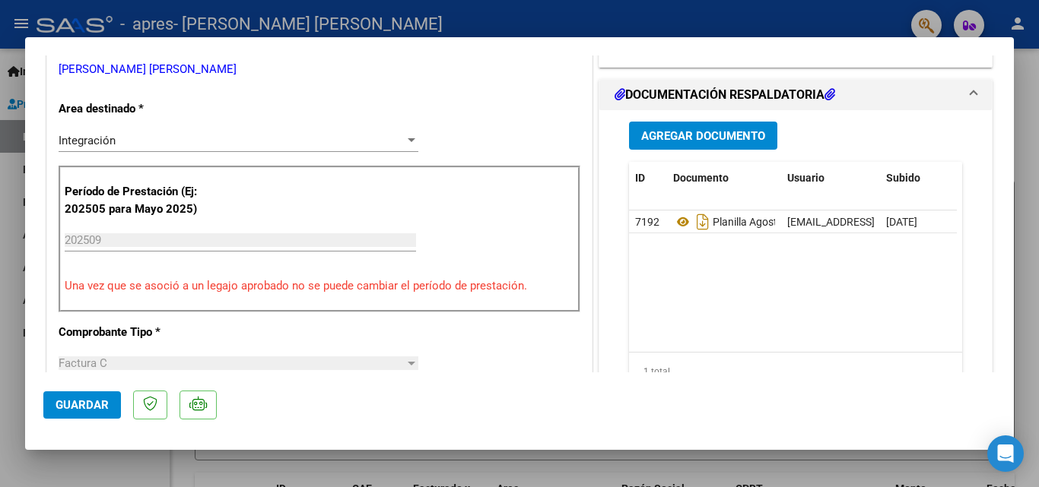
scroll to position [380, 0]
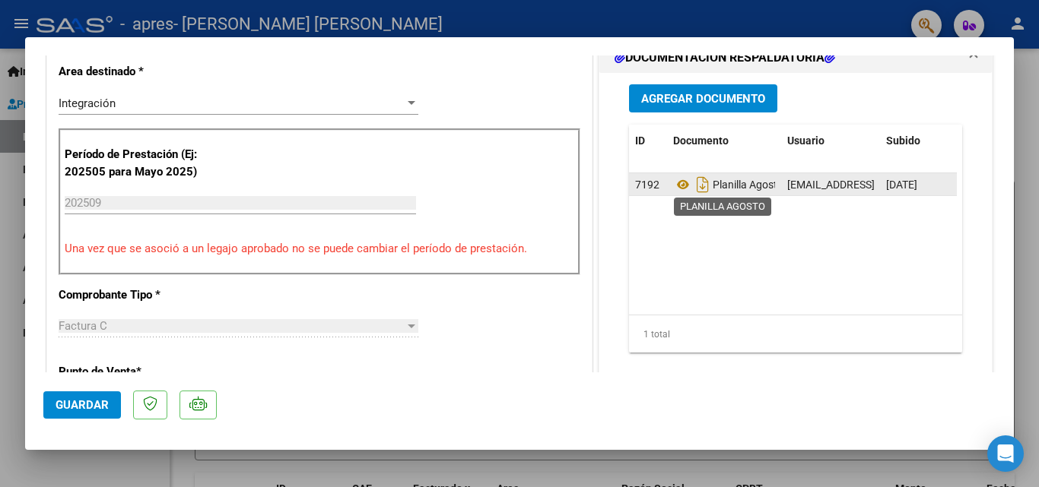
click at [753, 186] on span "Planilla Agosto" at bounding box center [728, 185] width 110 height 12
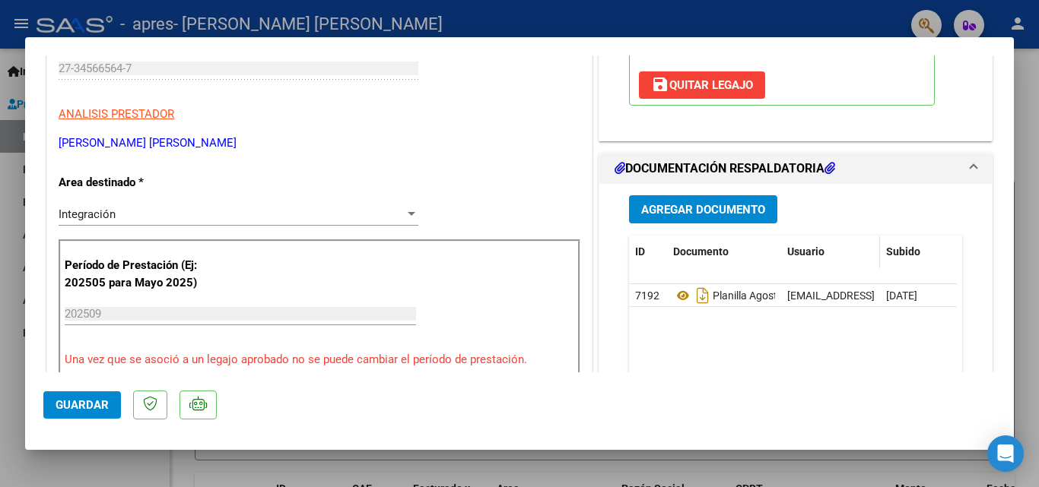
scroll to position [304, 0]
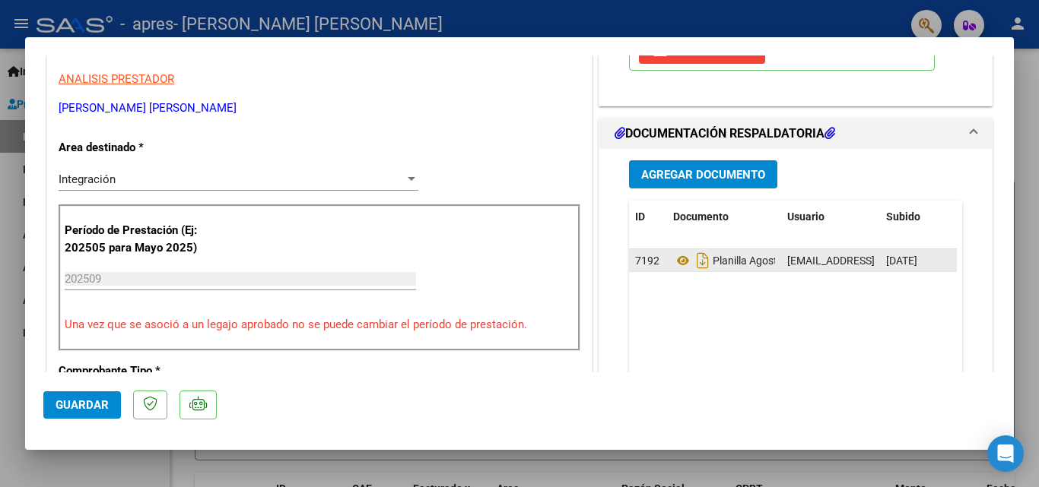
click at [886, 265] on span "[DATE]" at bounding box center [901, 261] width 31 height 12
click at [614, 130] on icon at bounding box center [619, 133] width 11 height 12
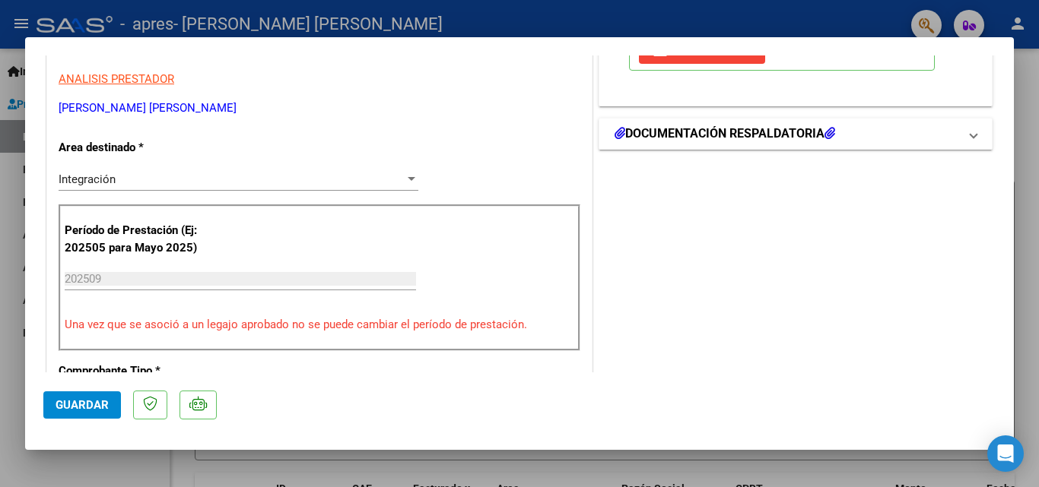
click at [614, 130] on icon at bounding box center [619, 133] width 11 height 12
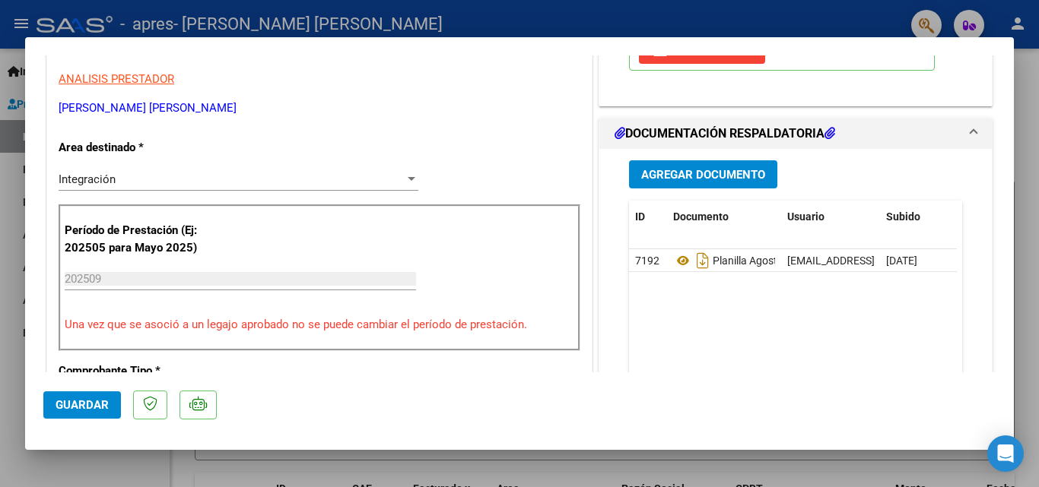
click at [827, 135] on icon at bounding box center [829, 133] width 11 height 12
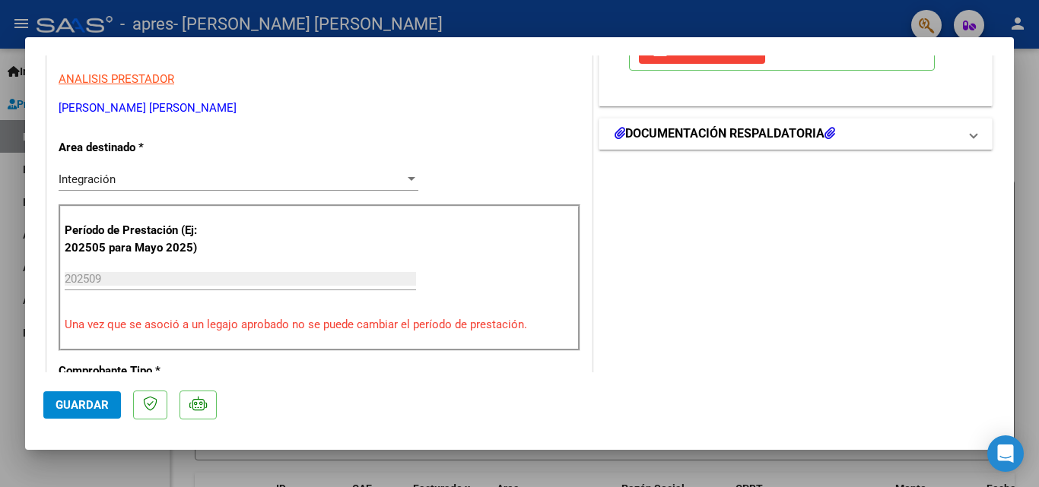
click at [827, 135] on icon at bounding box center [829, 133] width 11 height 12
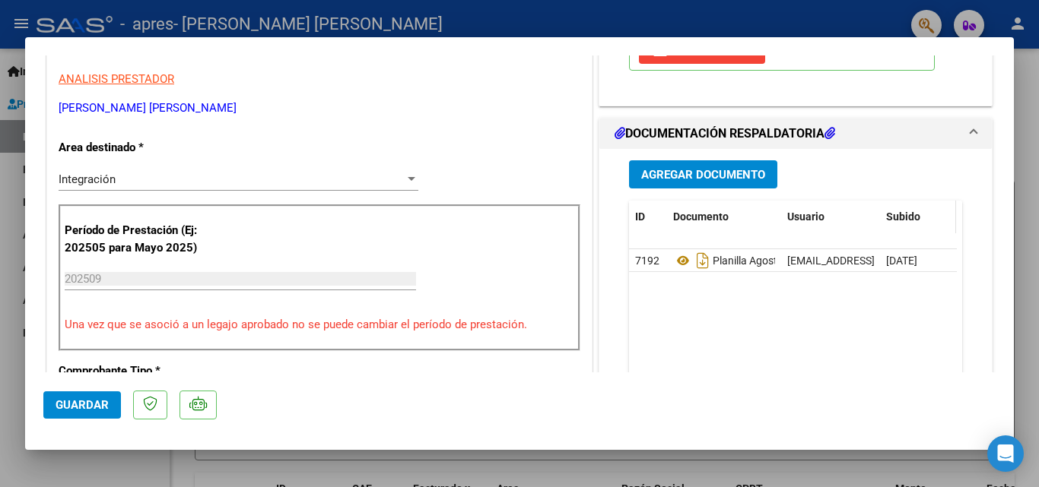
click at [901, 212] on span "Subido" at bounding box center [903, 217] width 34 height 12
click at [810, 215] on span "Usuario" at bounding box center [805, 217] width 37 height 12
click at [702, 215] on span "Documento" at bounding box center [701, 217] width 56 height 12
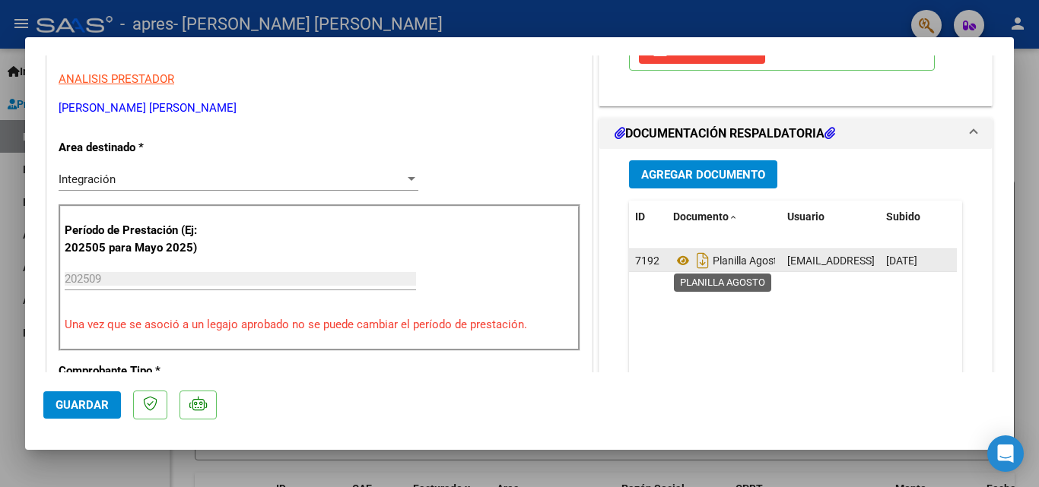
click at [722, 265] on span "Planilla Agosto" at bounding box center [728, 261] width 110 height 12
click at [917, 260] on span "[DATE]" at bounding box center [901, 261] width 31 height 12
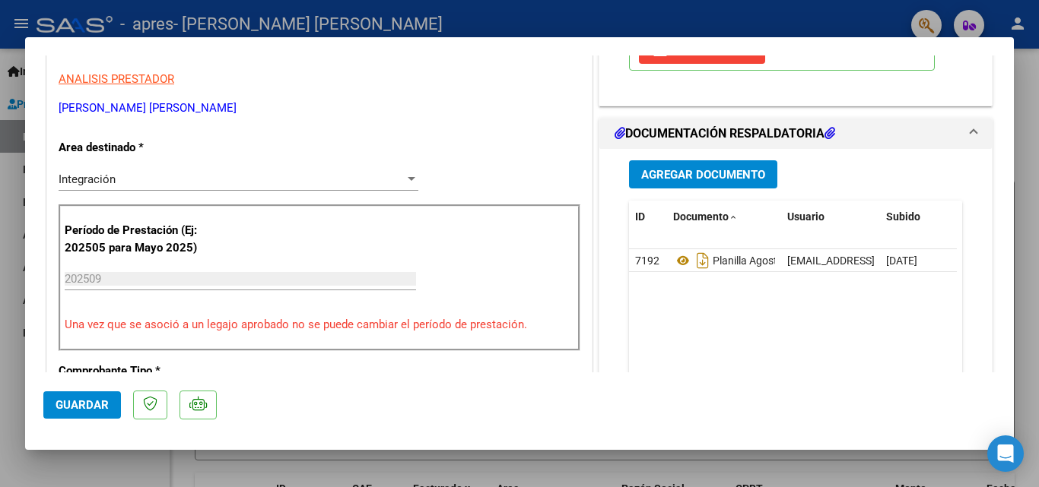
drag, startPoint x: 922, startPoint y: 262, endPoint x: 899, endPoint y: 300, distance: 45.0
click at [963, 309] on div "Agregar Documento ID Documento Usuario Subido Acción 7192 Planilla Agosto [EMAI…" at bounding box center [795, 307] width 392 height 316
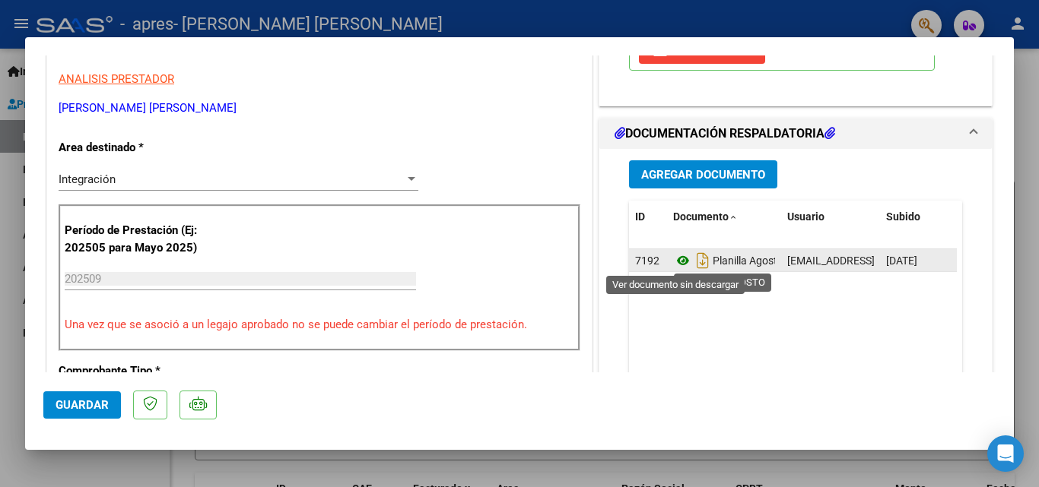
click at [678, 259] on icon at bounding box center [683, 261] width 20 height 18
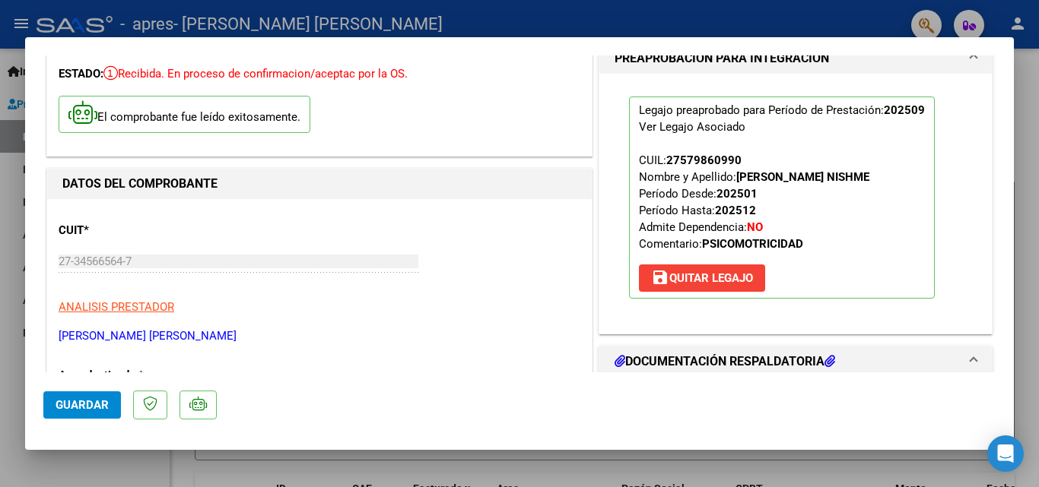
scroll to position [0, 0]
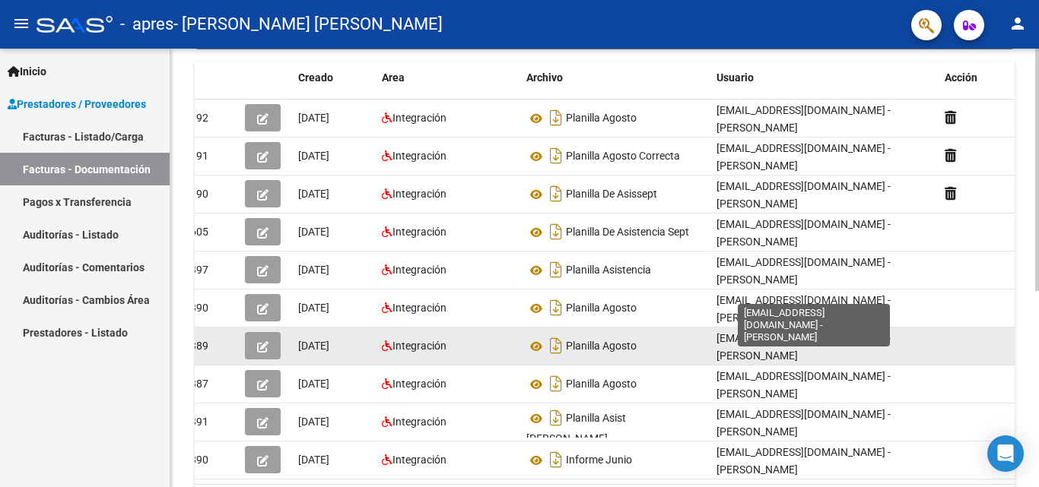
scroll to position [126, 0]
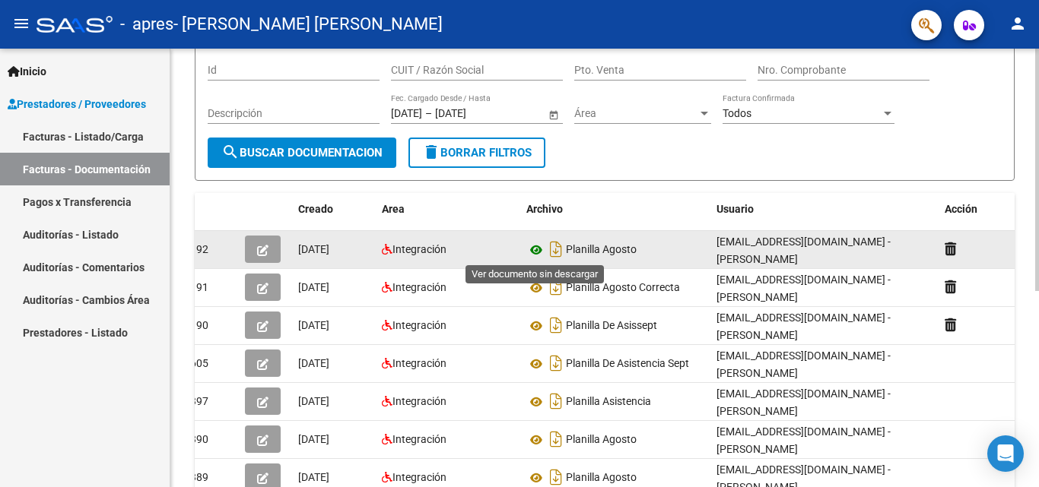
click at [533, 247] on icon at bounding box center [536, 250] width 20 height 18
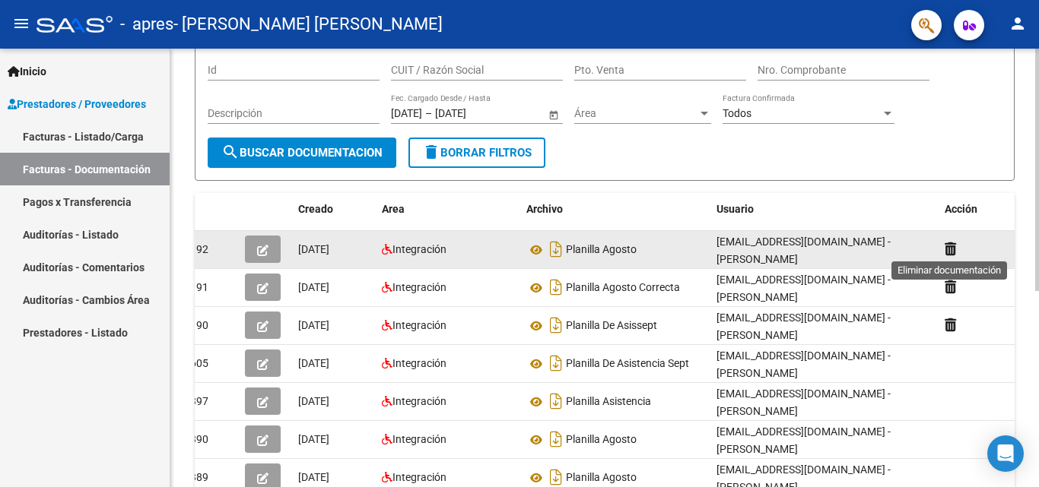
click at [951, 242] on icon at bounding box center [949, 249] width 11 height 14
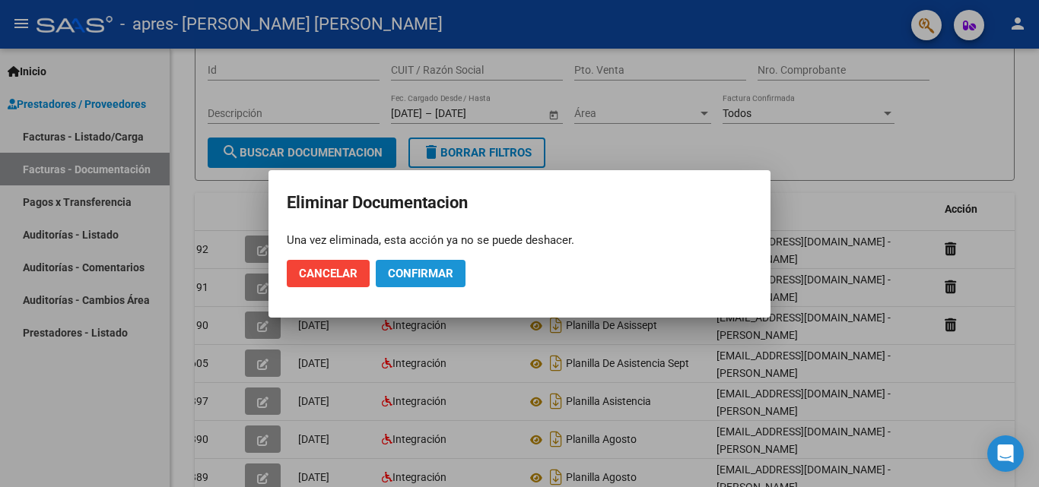
click at [408, 275] on span "Confirmar" at bounding box center [420, 274] width 65 height 14
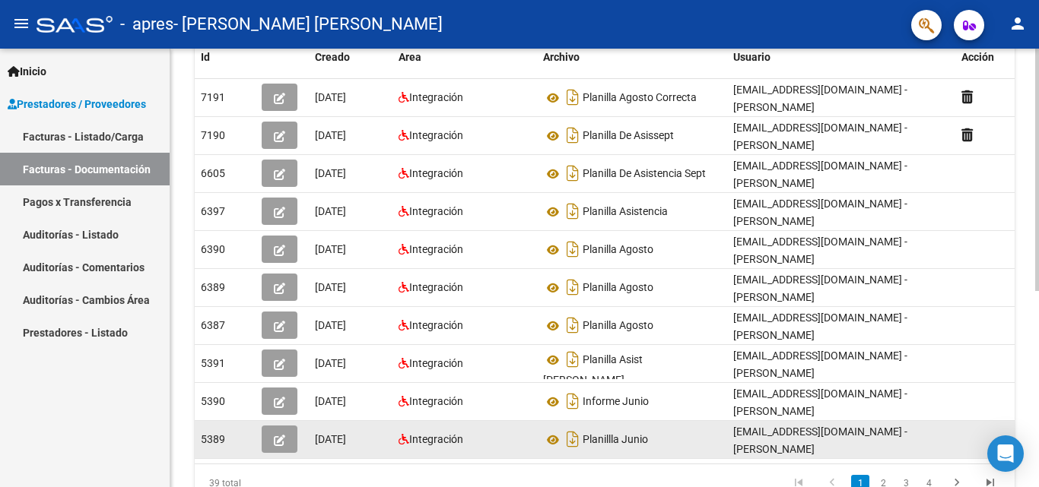
scroll to position [354, 0]
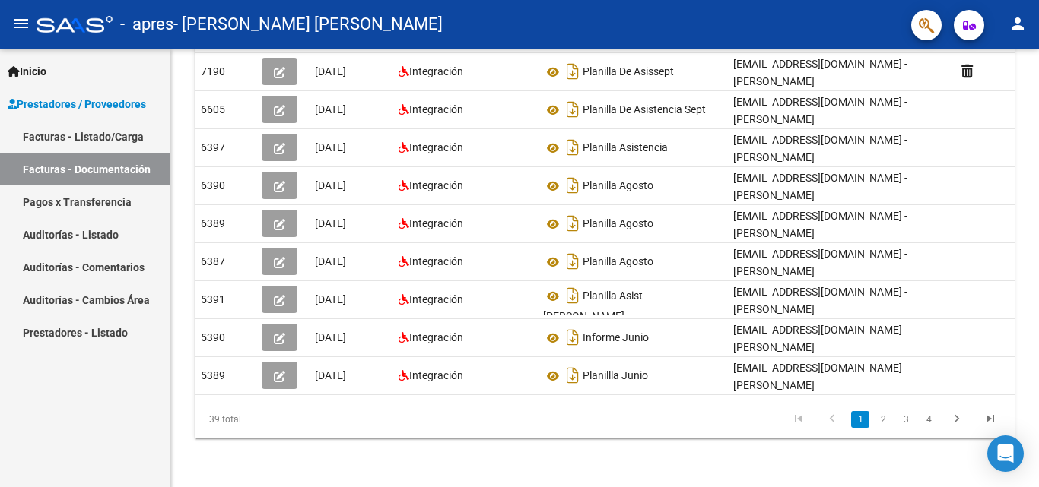
click at [107, 138] on link "Facturas - Listado/Carga" at bounding box center [85, 136] width 170 height 33
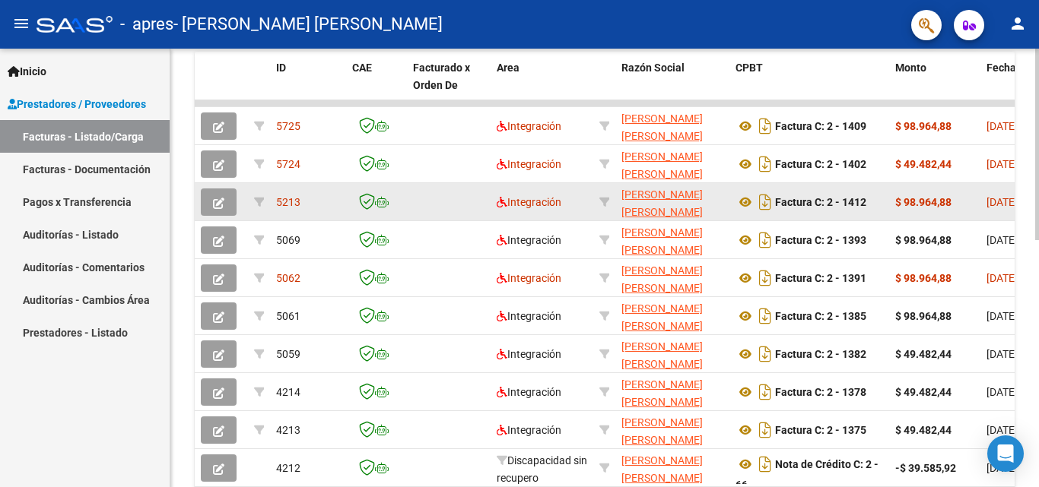
scroll to position [336, 0]
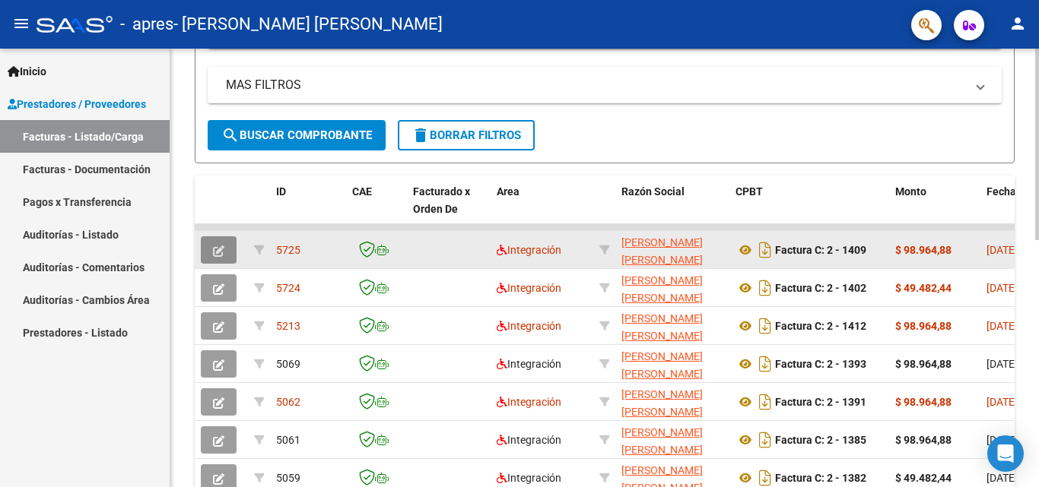
click at [226, 251] on button "button" at bounding box center [219, 249] width 36 height 27
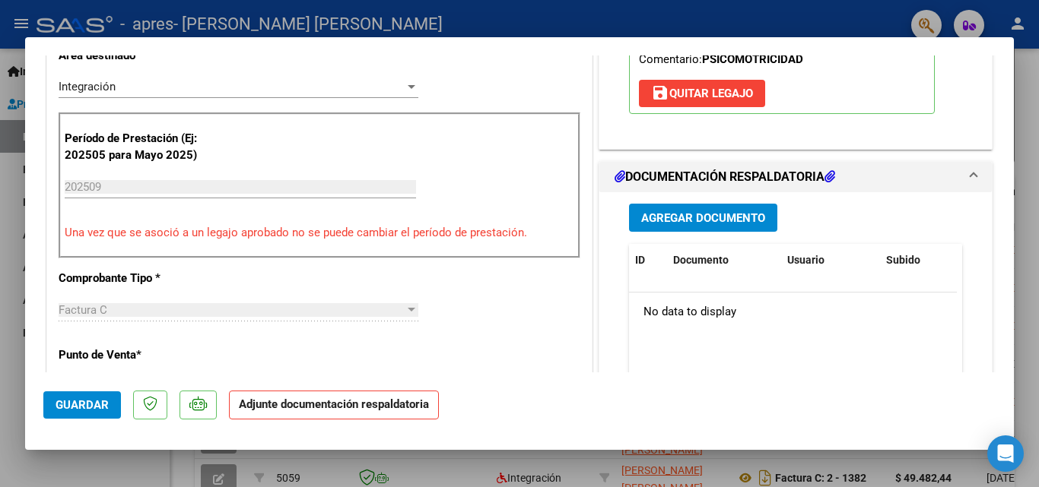
scroll to position [303, 0]
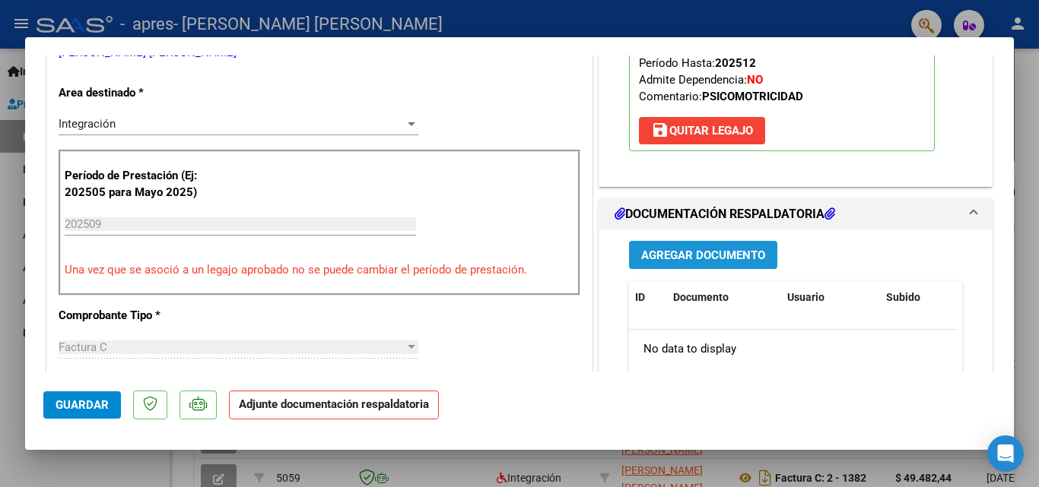
click at [667, 256] on span "Agregar Documento" at bounding box center [703, 256] width 124 height 14
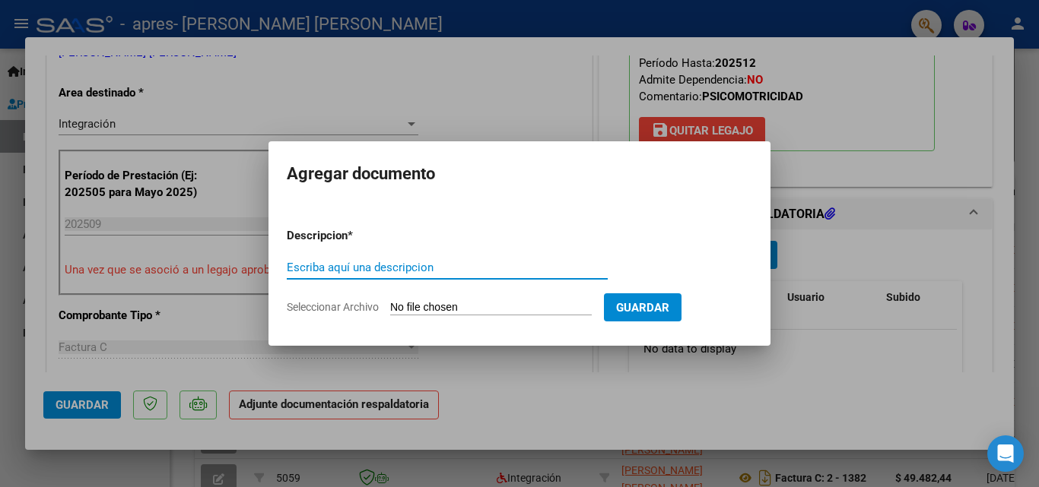
click at [426, 267] on input "Escriba aquí una descripcion" at bounding box center [447, 268] width 321 height 14
type input "PLANILLA SEPTIEMBRE"
click at [449, 301] on input "Seleccionar Archivo" at bounding box center [491, 308] width 202 height 14
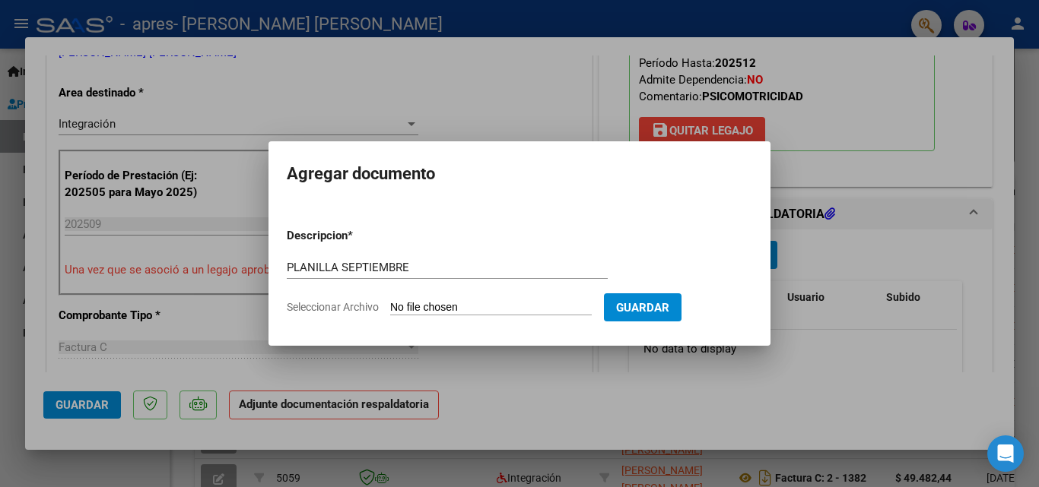
type input "C:\fakepath\PLAN SYBILLA SEPT.pdf"
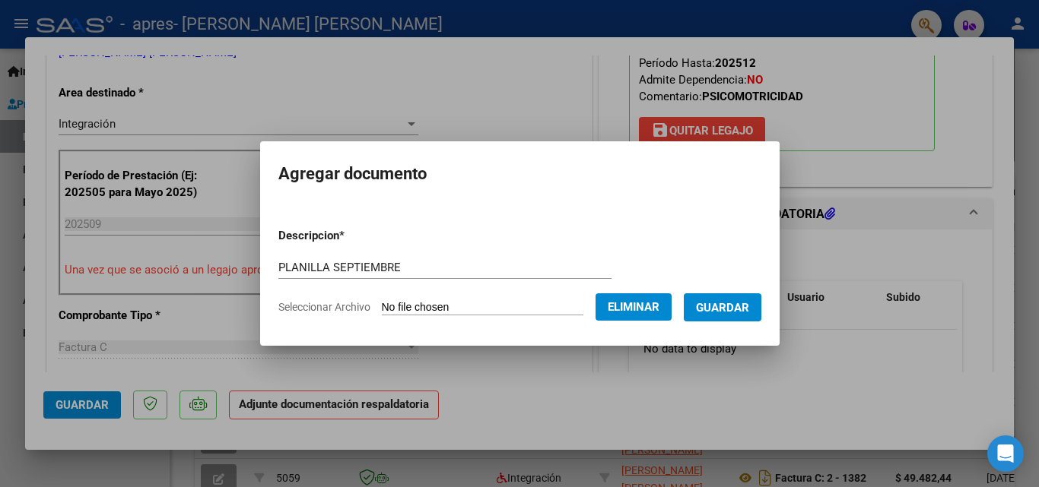
click at [749, 306] on span "Guardar" at bounding box center [722, 308] width 53 height 14
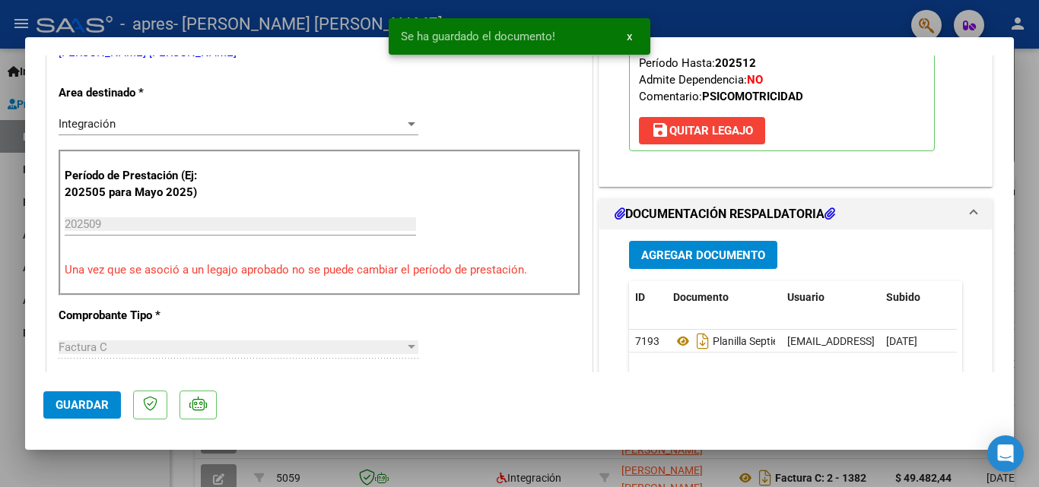
click at [1001, 266] on mat-dialog-content "COMPROBANTE VER COMPROBANTE ESTADO: Recibida. En proceso de confirmacion/acepta…" at bounding box center [519, 214] width 989 height 317
click at [78, 402] on span "Guardar" at bounding box center [82, 405] width 53 height 14
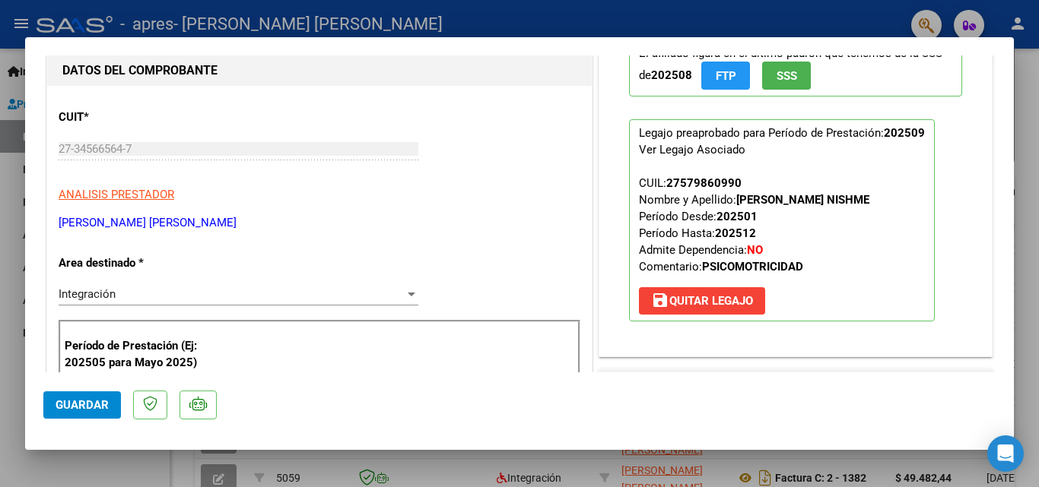
scroll to position [75, 0]
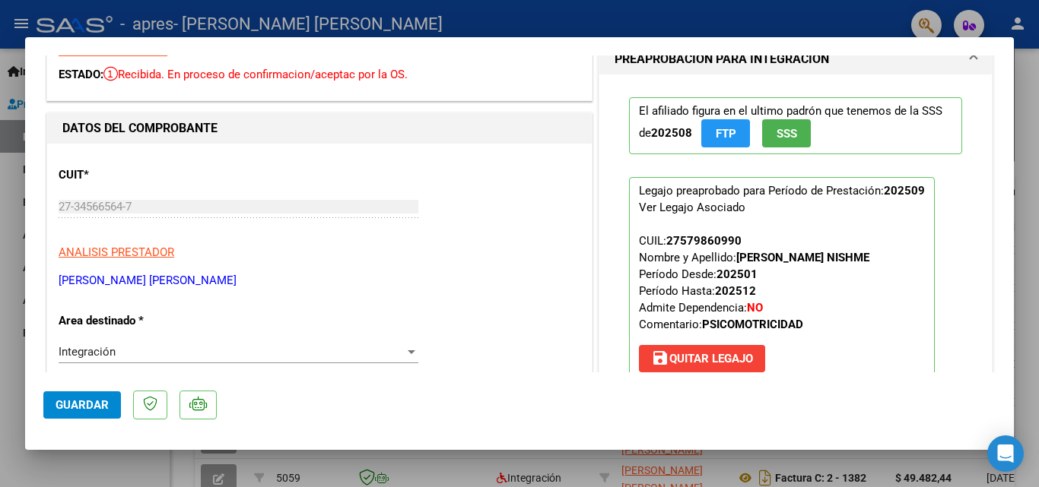
drag, startPoint x: 649, startPoint y: 13, endPoint x: 648, endPoint y: 27, distance: 14.5
click at [649, 14] on div at bounding box center [519, 243] width 1039 height 487
type input "$ 0,00"
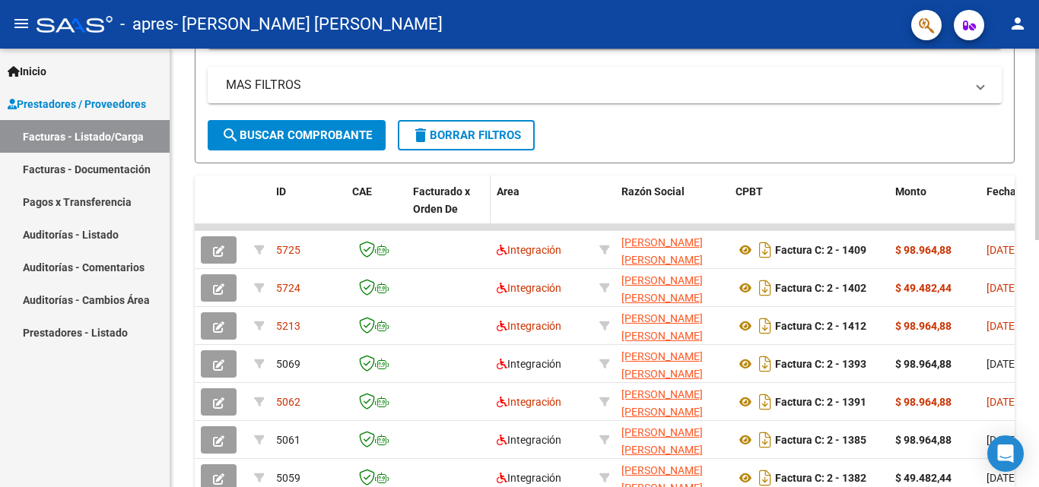
scroll to position [336, 0]
click at [76, 201] on link "Pagos x Transferencia" at bounding box center [85, 202] width 170 height 33
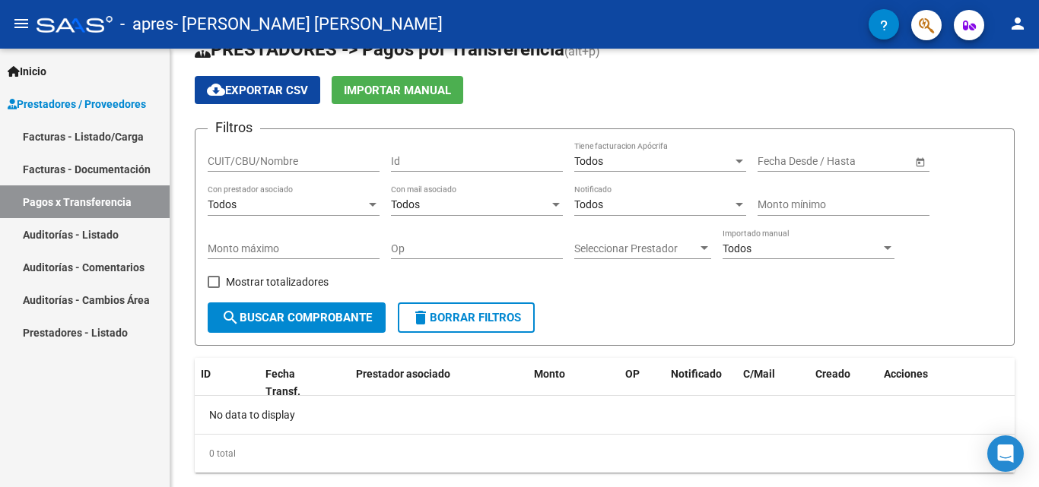
scroll to position [70, 0]
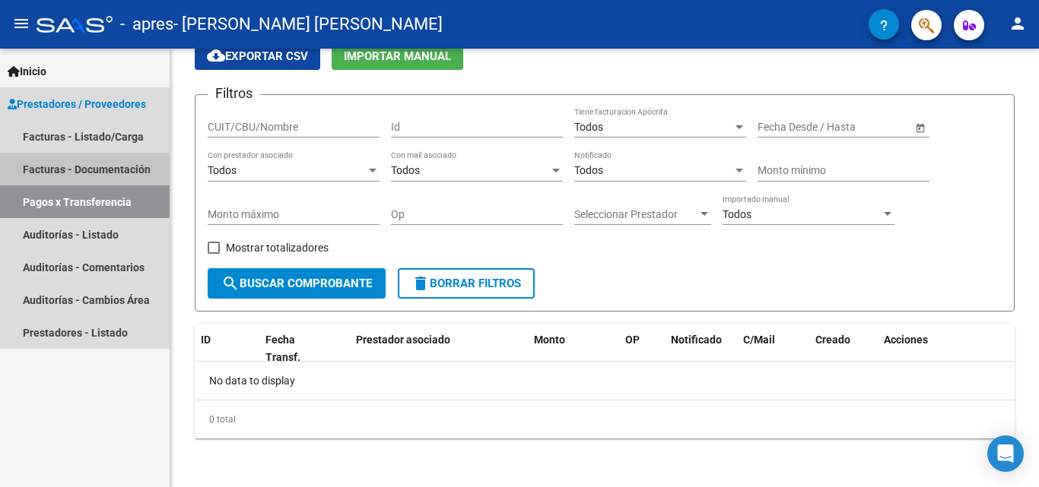
click at [85, 167] on link "Facturas - Documentación" at bounding box center [85, 169] width 170 height 33
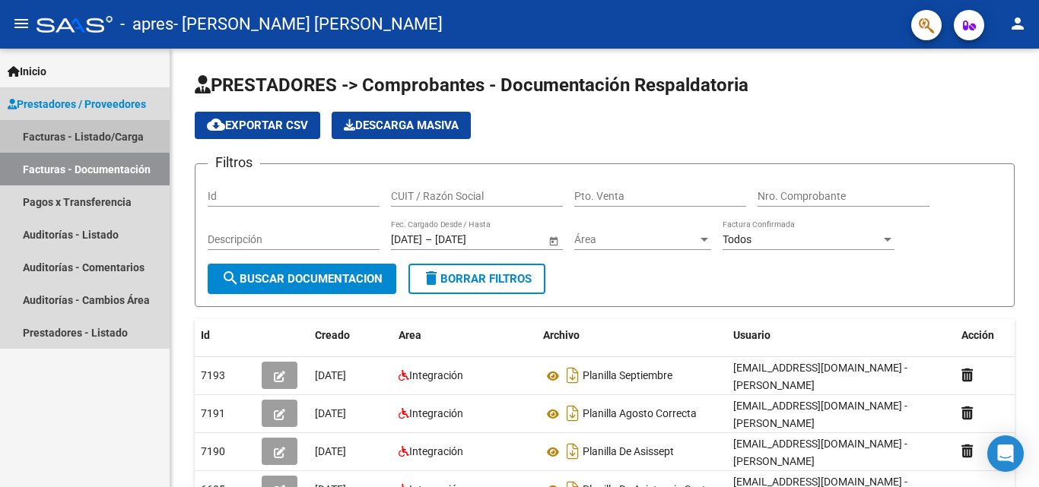
click at [96, 135] on link "Facturas - Listado/Carga" at bounding box center [85, 136] width 170 height 33
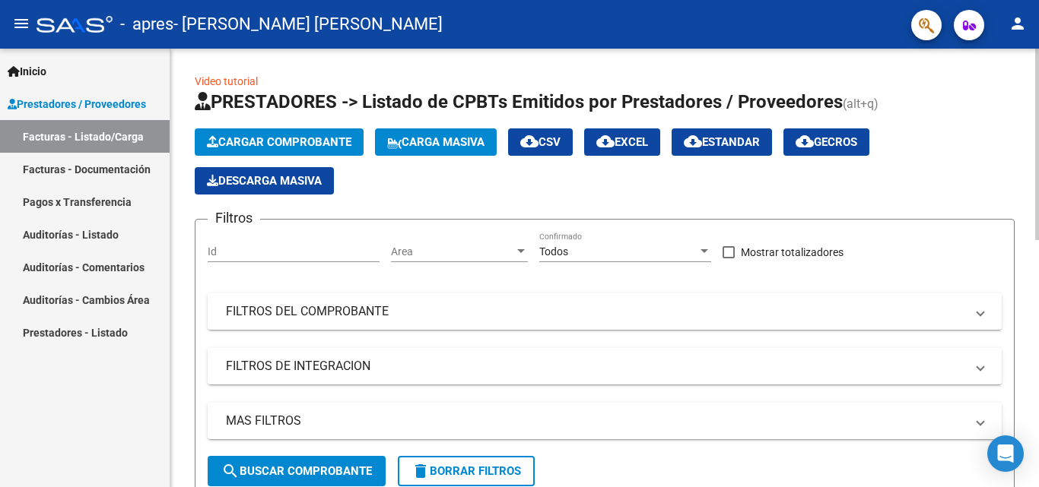
click at [295, 136] on span "Cargar Comprobante" at bounding box center [279, 142] width 144 height 14
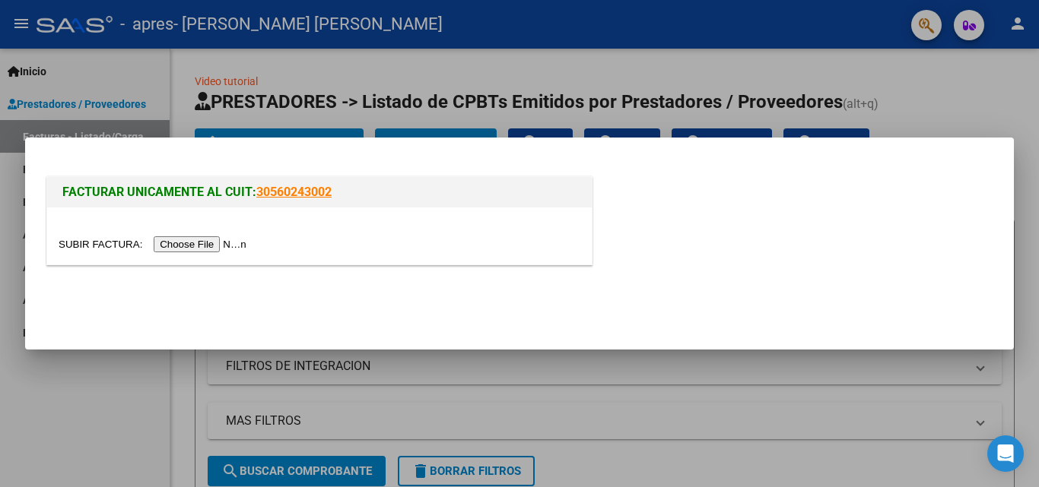
click at [214, 246] on input "file" at bounding box center [155, 244] width 192 height 16
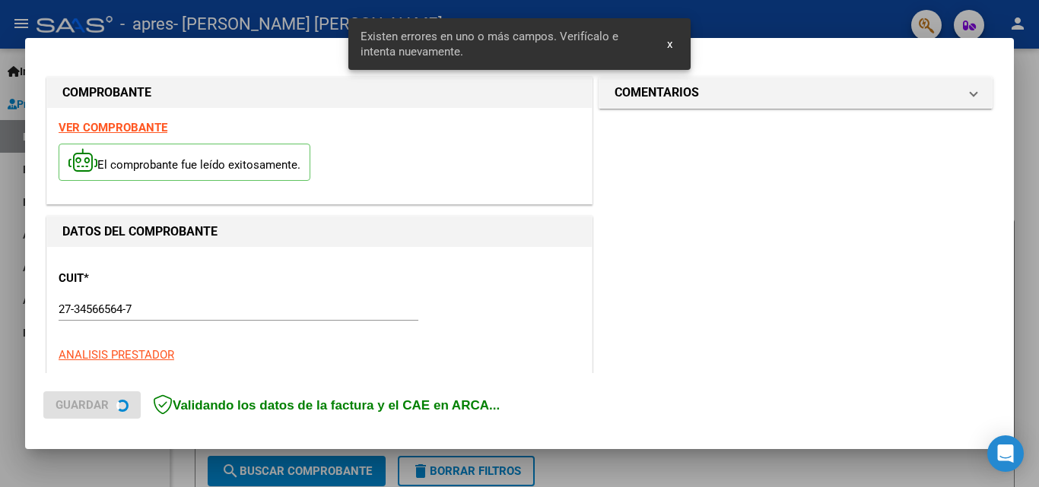
scroll to position [343, 0]
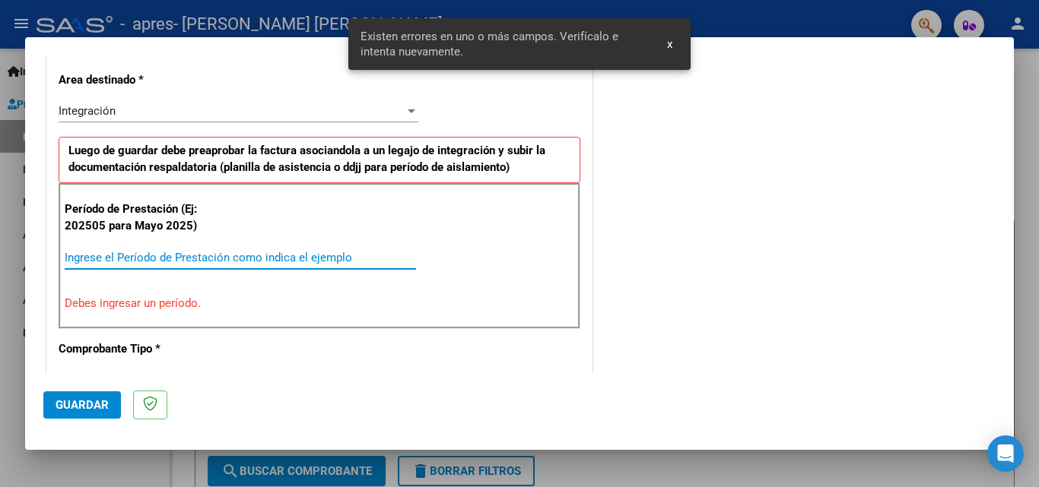
click at [208, 251] on input "Ingrese el Período de Prestación como indica el ejemplo" at bounding box center [240, 258] width 351 height 14
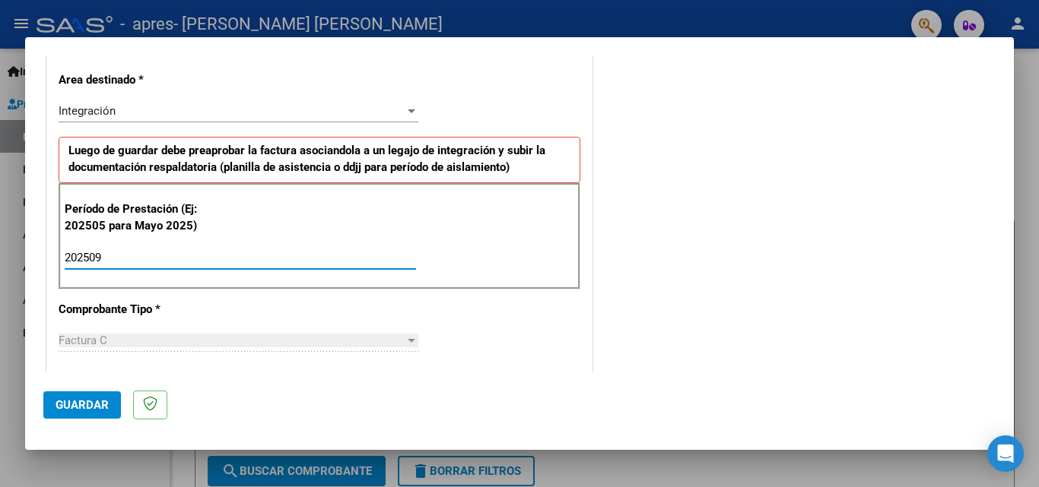
type input "202509"
click at [479, 245] on div "Período de Prestación (Ej: 202505 para Mayo 2025) 202509 Ingrese el Período de …" at bounding box center [320, 236] width 522 height 106
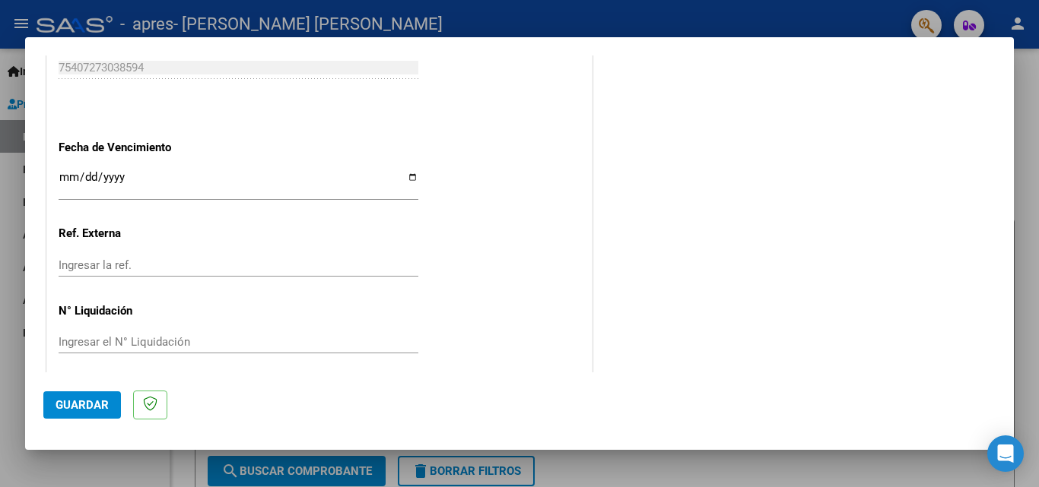
scroll to position [1021, 0]
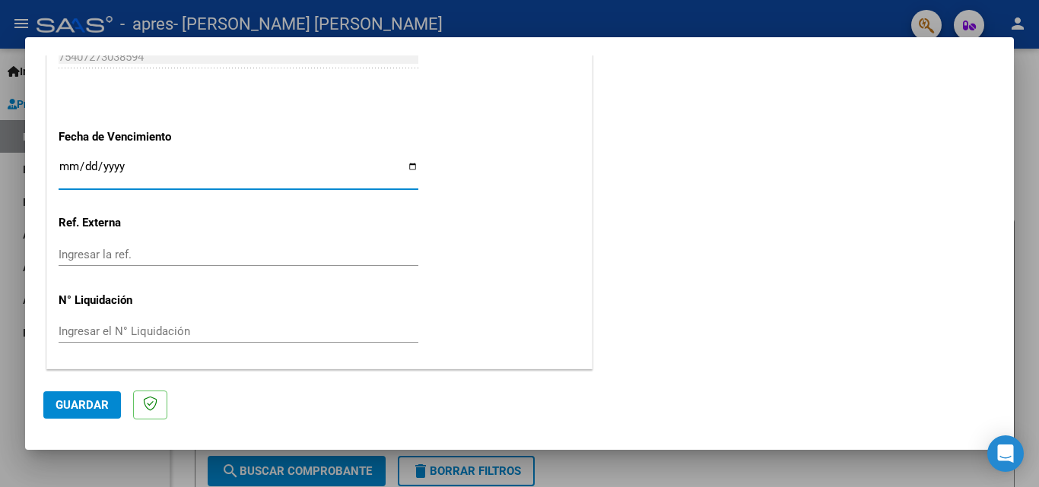
click at [405, 164] on input "Ingresar la fecha" at bounding box center [239, 172] width 360 height 24
type input "[DATE]"
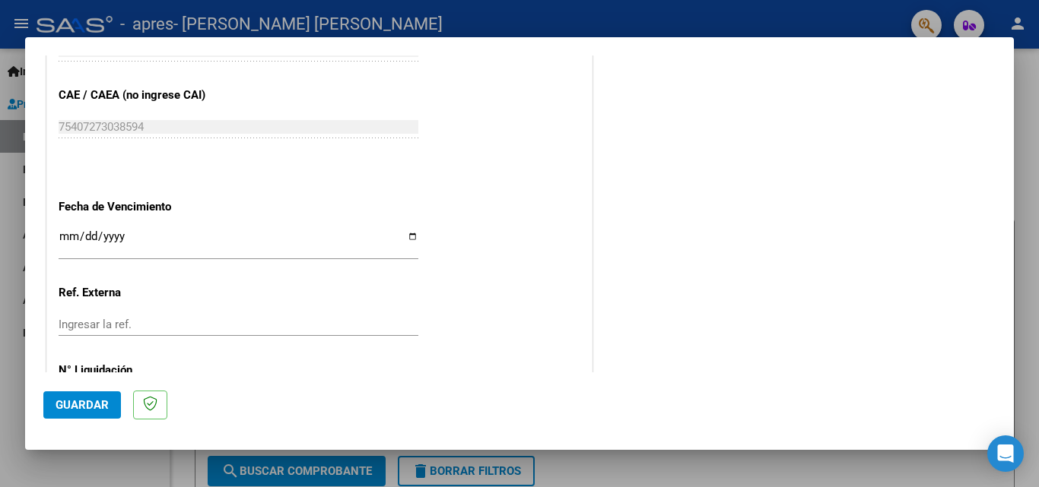
scroll to position [945, 0]
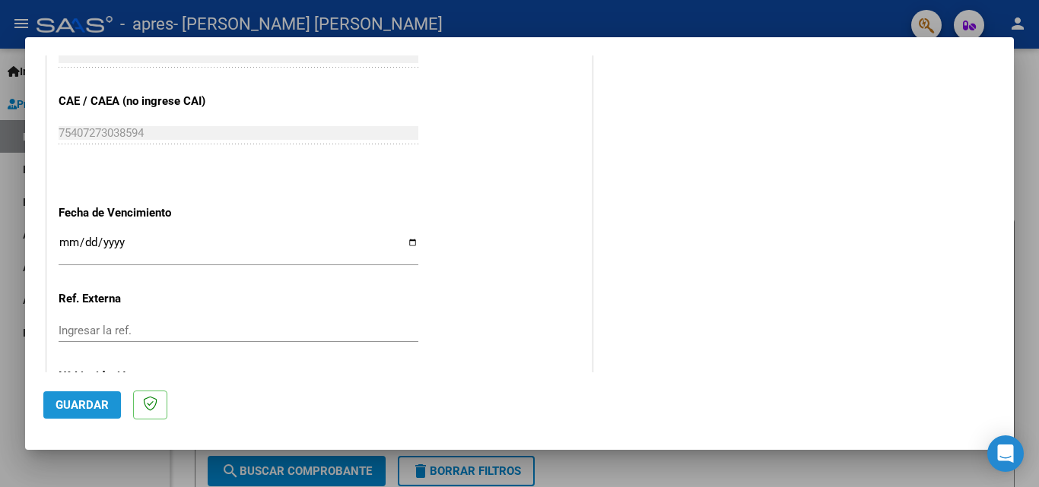
click at [89, 408] on span "Guardar" at bounding box center [82, 405] width 53 height 14
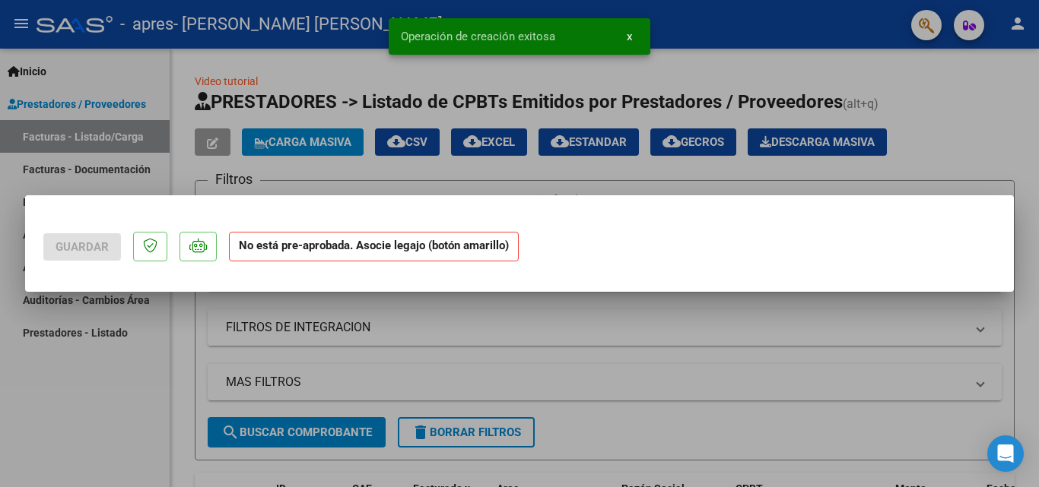
scroll to position [0, 0]
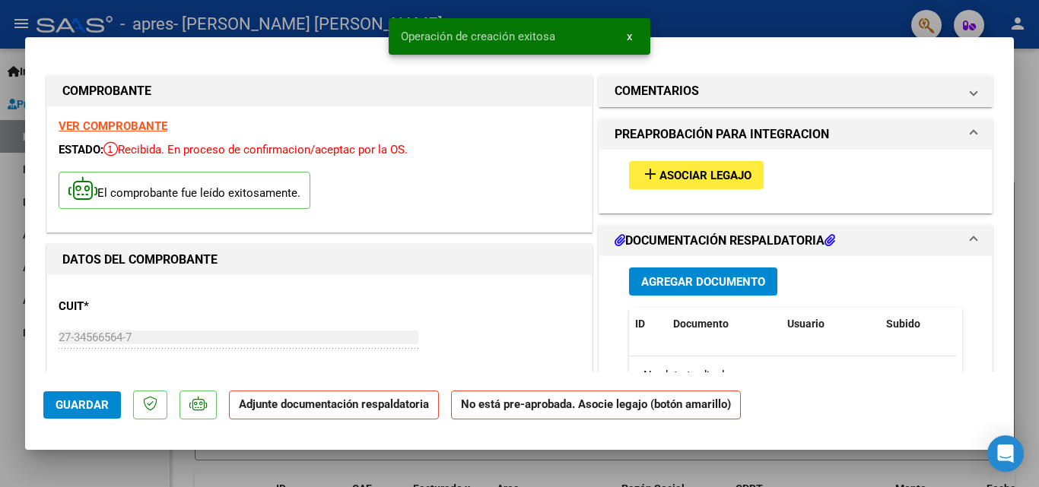
click at [678, 176] on span "Asociar Legajo" at bounding box center [705, 176] width 92 height 14
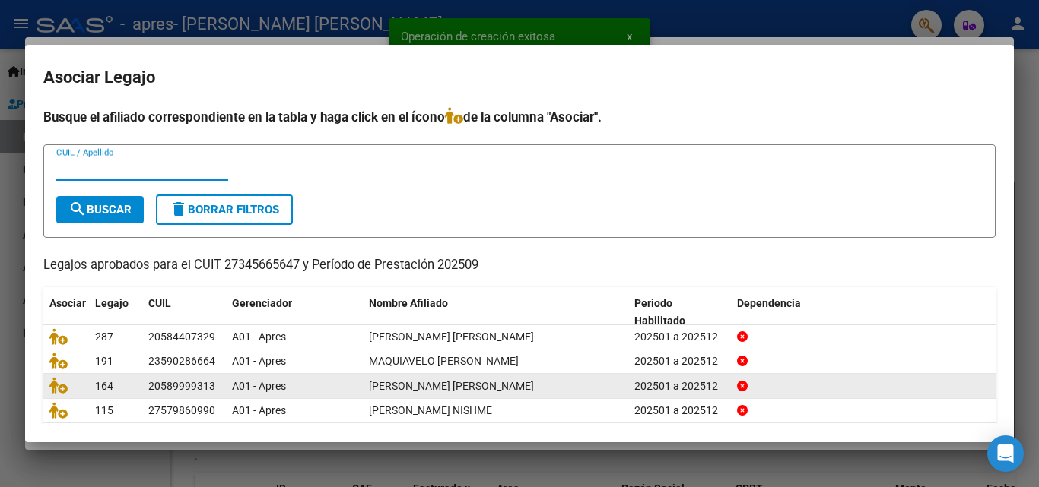
click at [49, 389] on datatable-body-cell at bounding box center [66, 386] width 46 height 24
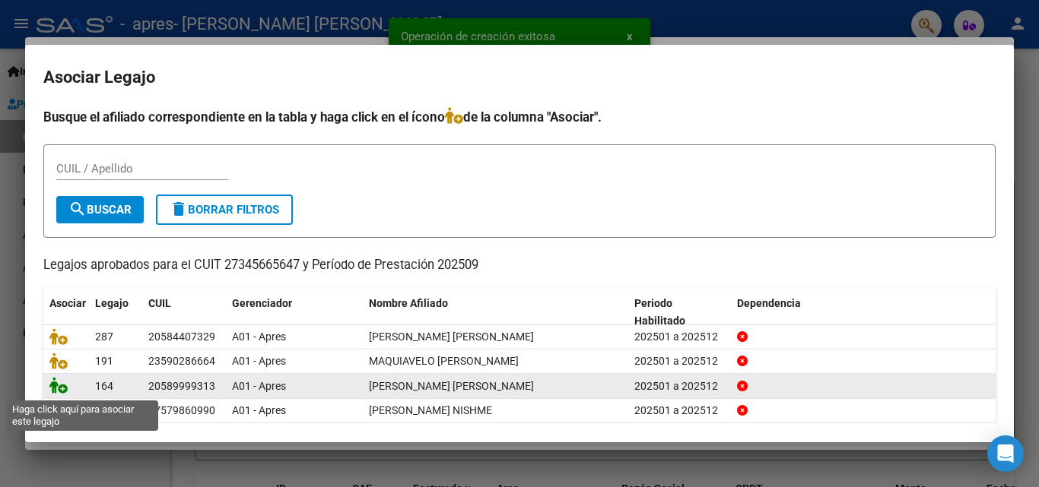
click at [53, 389] on icon at bounding box center [58, 385] width 18 height 17
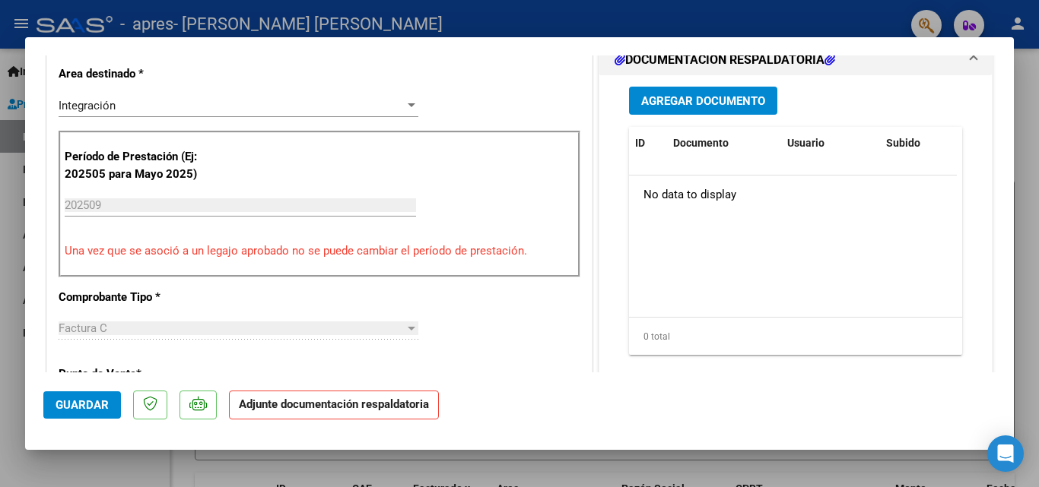
scroll to position [380, 0]
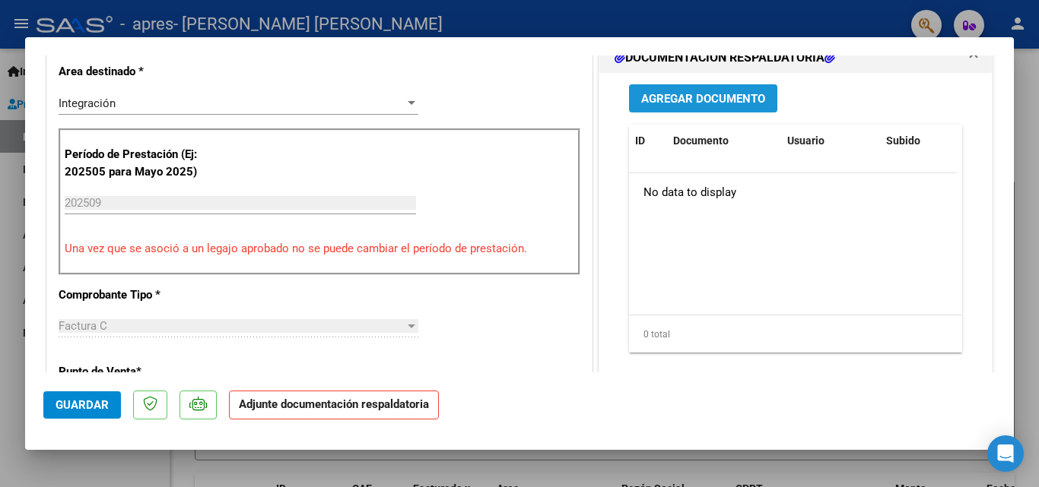
click at [711, 105] on span "Agregar Documento" at bounding box center [703, 99] width 124 height 14
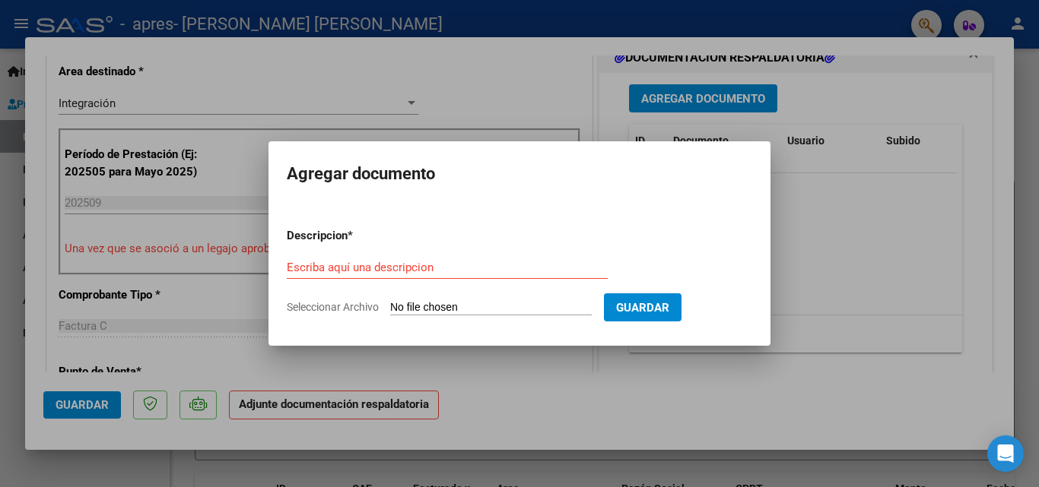
click at [446, 259] on div "Escriba aquí una descripcion" at bounding box center [447, 267] width 321 height 23
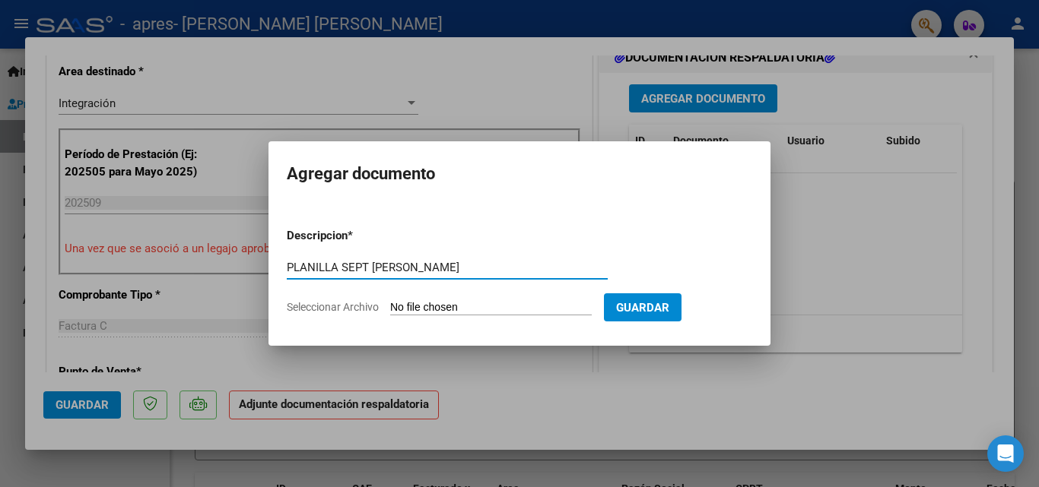
type input "PLANILLA SEPT [PERSON_NAME]"
click at [478, 308] on input "Seleccionar Archivo" at bounding box center [491, 308] width 202 height 14
type input "C:\fakepath\Planilla [PERSON_NAME].pdf"
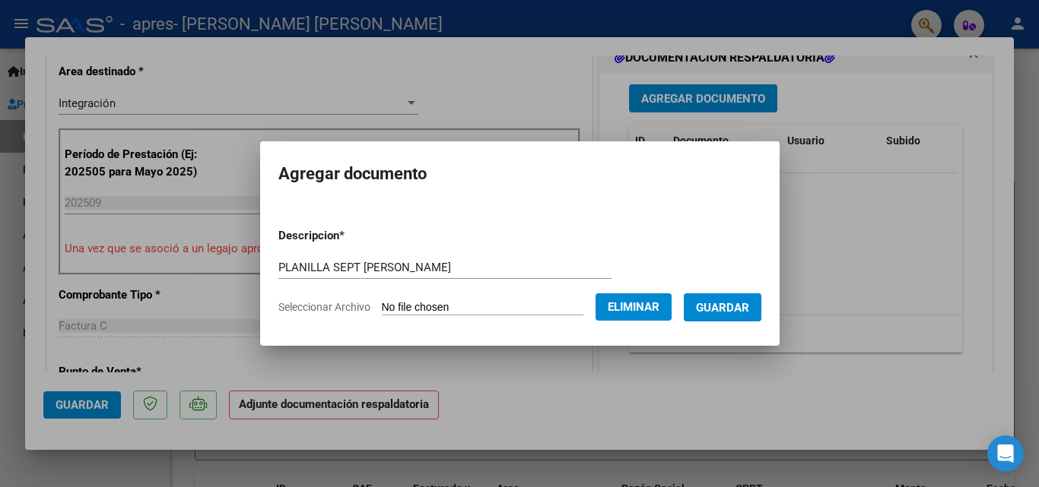
click at [724, 314] on span "Guardar" at bounding box center [722, 308] width 53 height 14
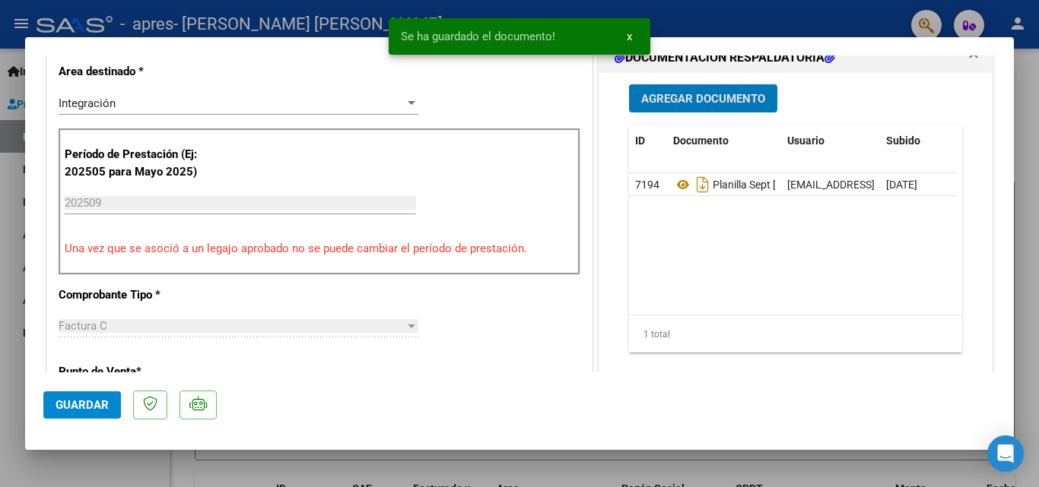
scroll to position [760, 0]
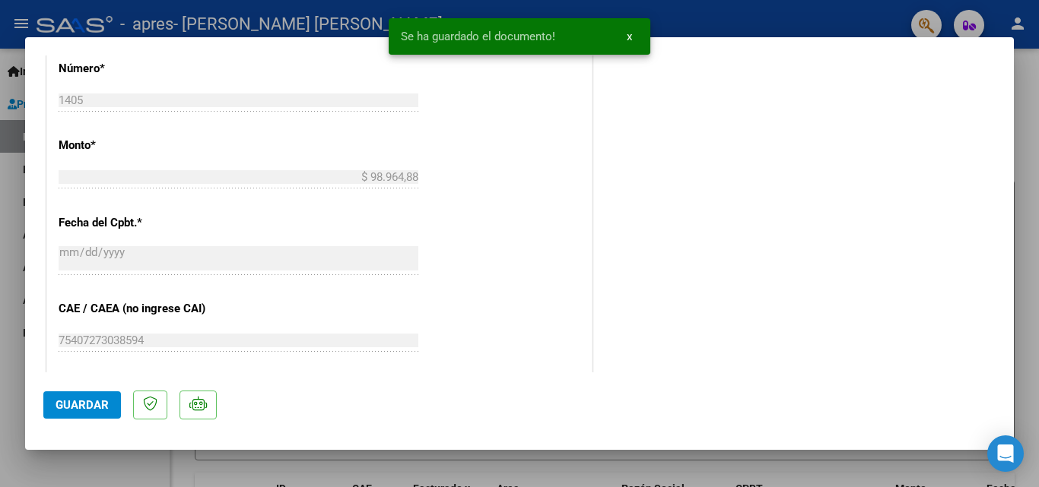
click at [105, 407] on span "Guardar" at bounding box center [82, 405] width 53 height 14
